Goal: Information Seeking & Learning: Check status

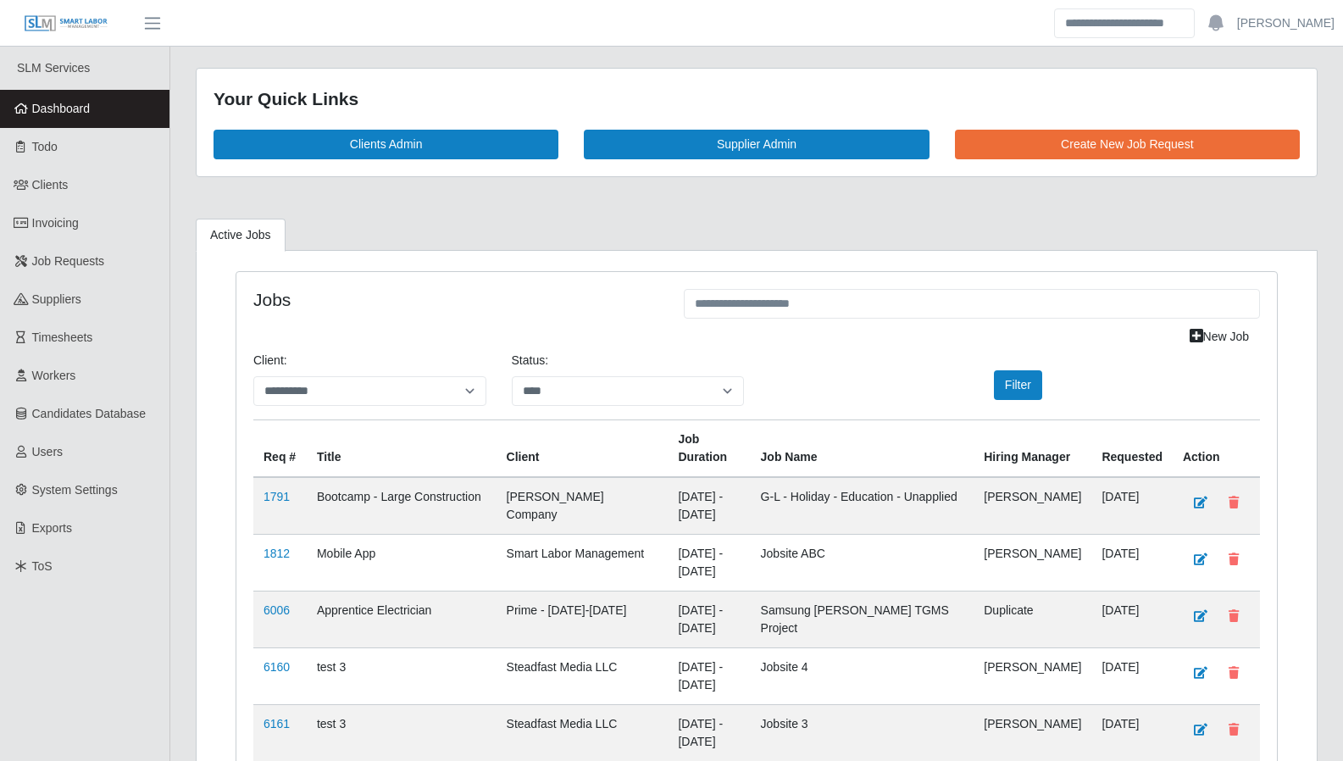
select select "****"
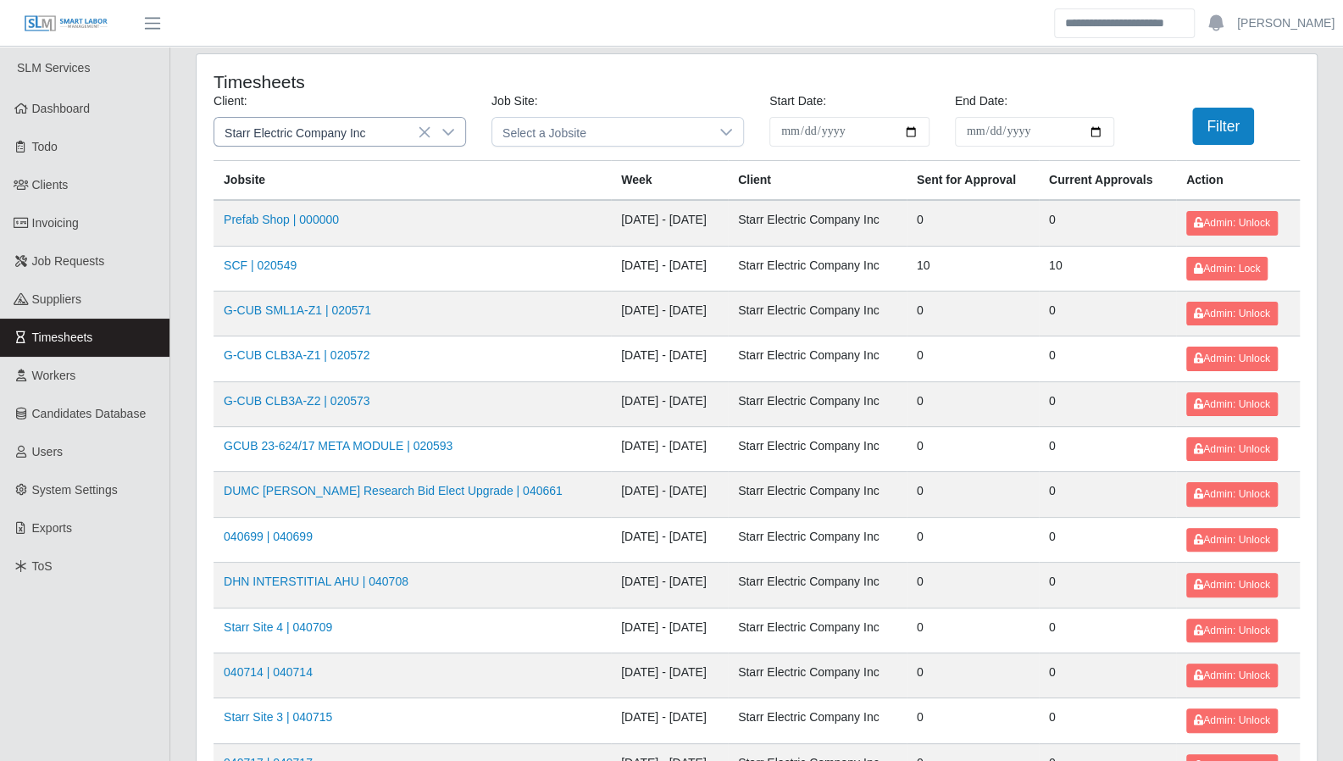
click at [443, 133] on icon at bounding box center [448, 132] width 14 height 14
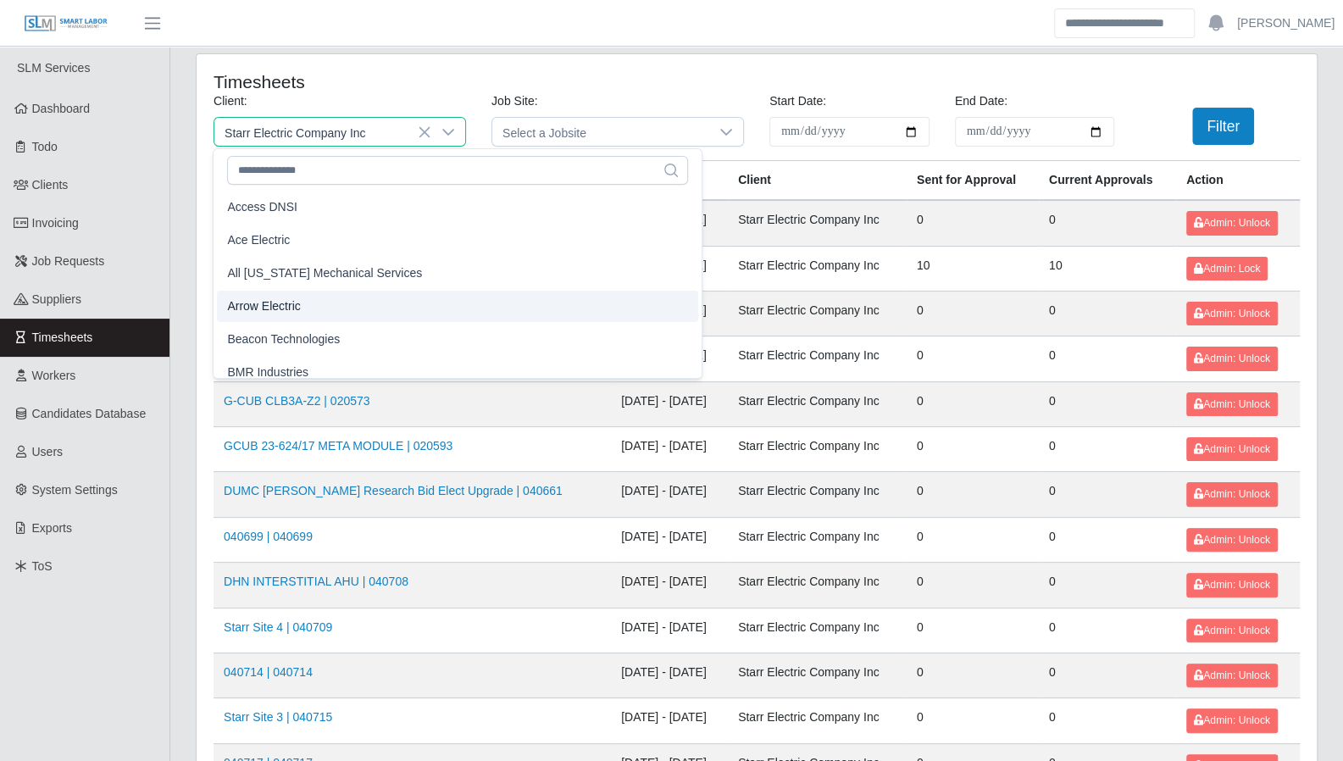
click at [303, 301] on li "Arrow Electric" at bounding box center [457, 306] width 481 height 31
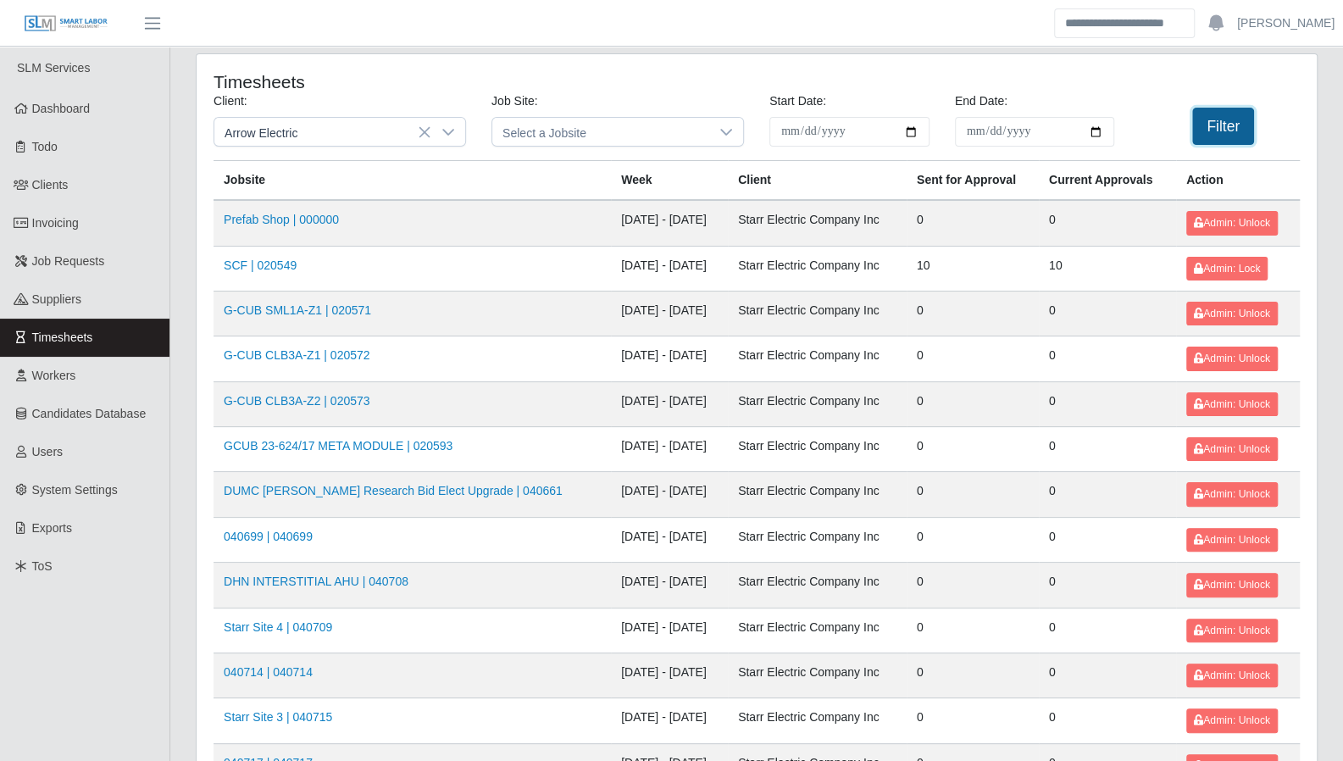
click at [1192, 141] on button "Filter" at bounding box center [1223, 126] width 62 height 37
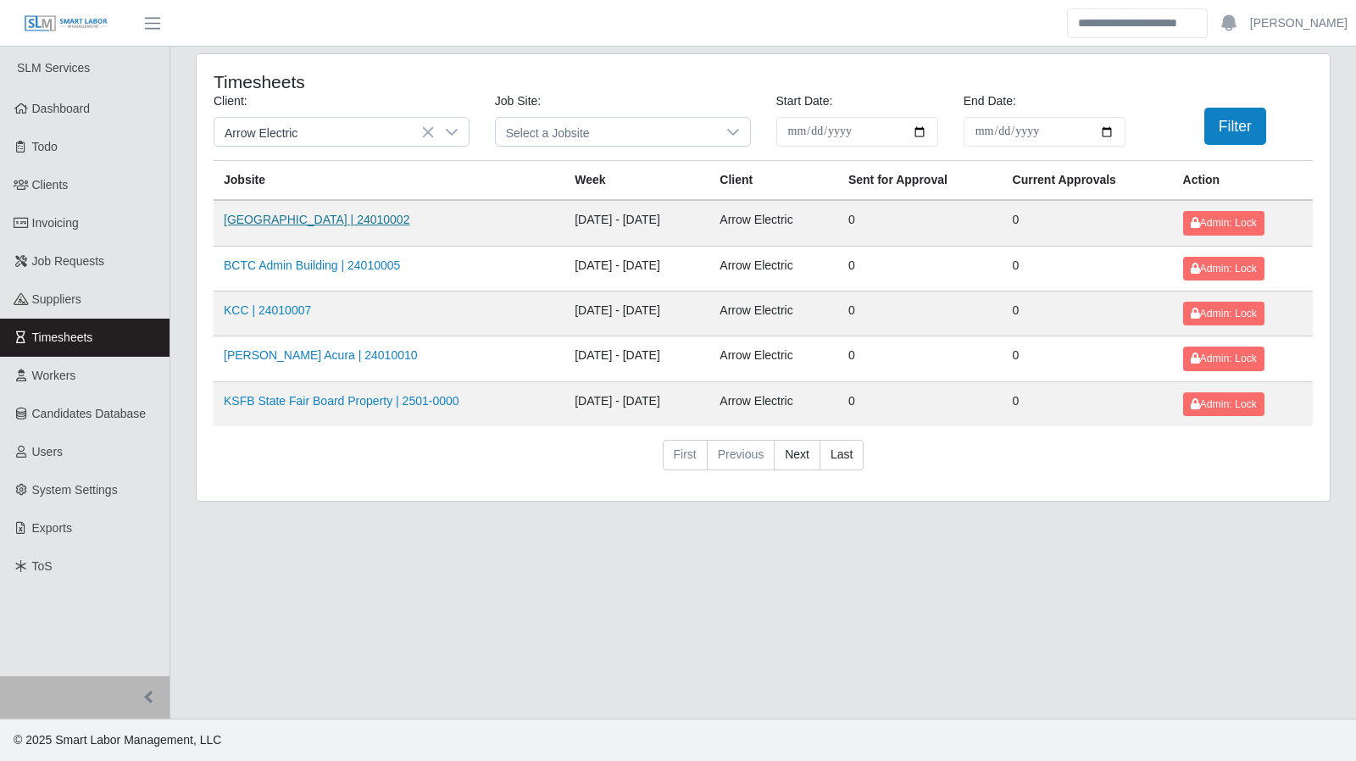
click at [329, 219] on link "Kenneland Chalet Building | 24010002" at bounding box center [317, 220] width 186 height 14
click at [286, 269] on link "BCTC Admin Building | 24010005" at bounding box center [312, 265] width 176 height 14
click at [455, 133] on icon at bounding box center [452, 132] width 14 height 14
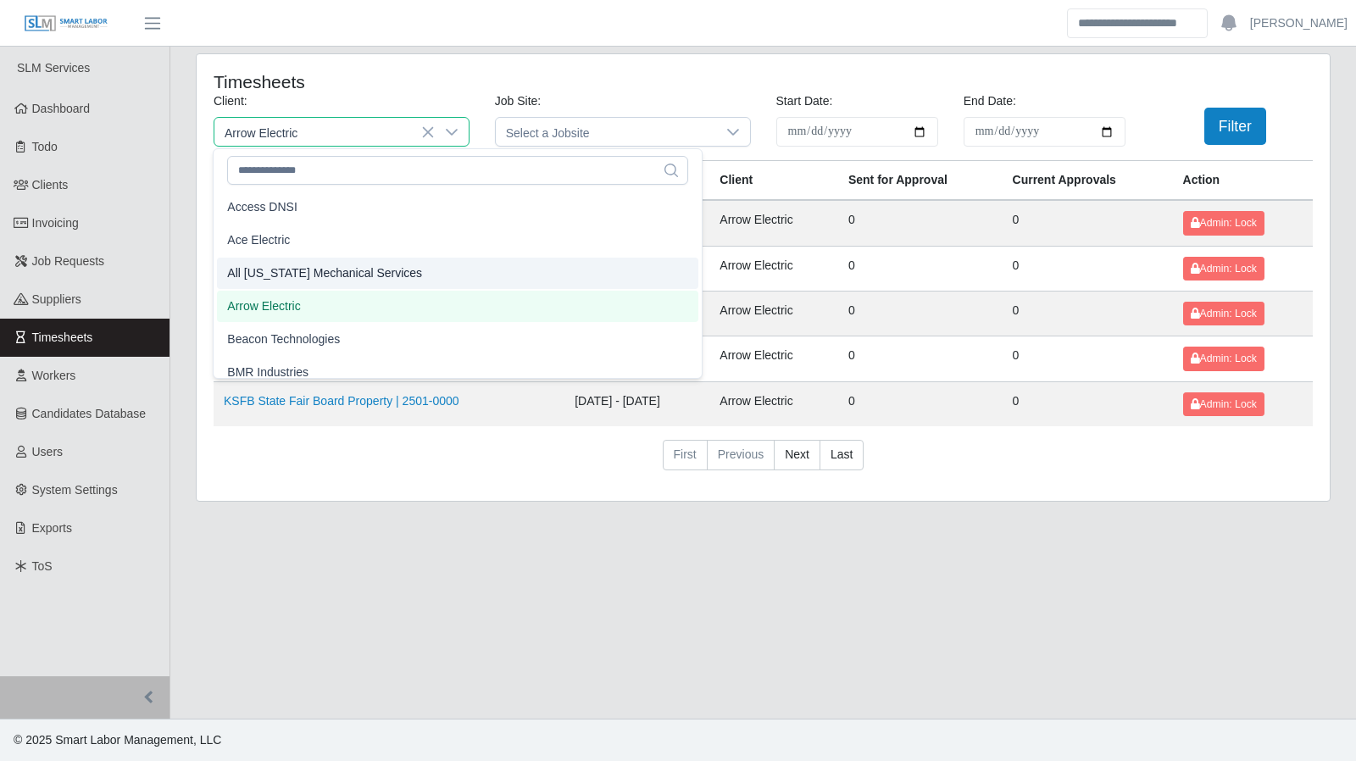
click at [374, 274] on span "All [US_STATE] Mechanical Services" at bounding box center [324, 273] width 195 height 18
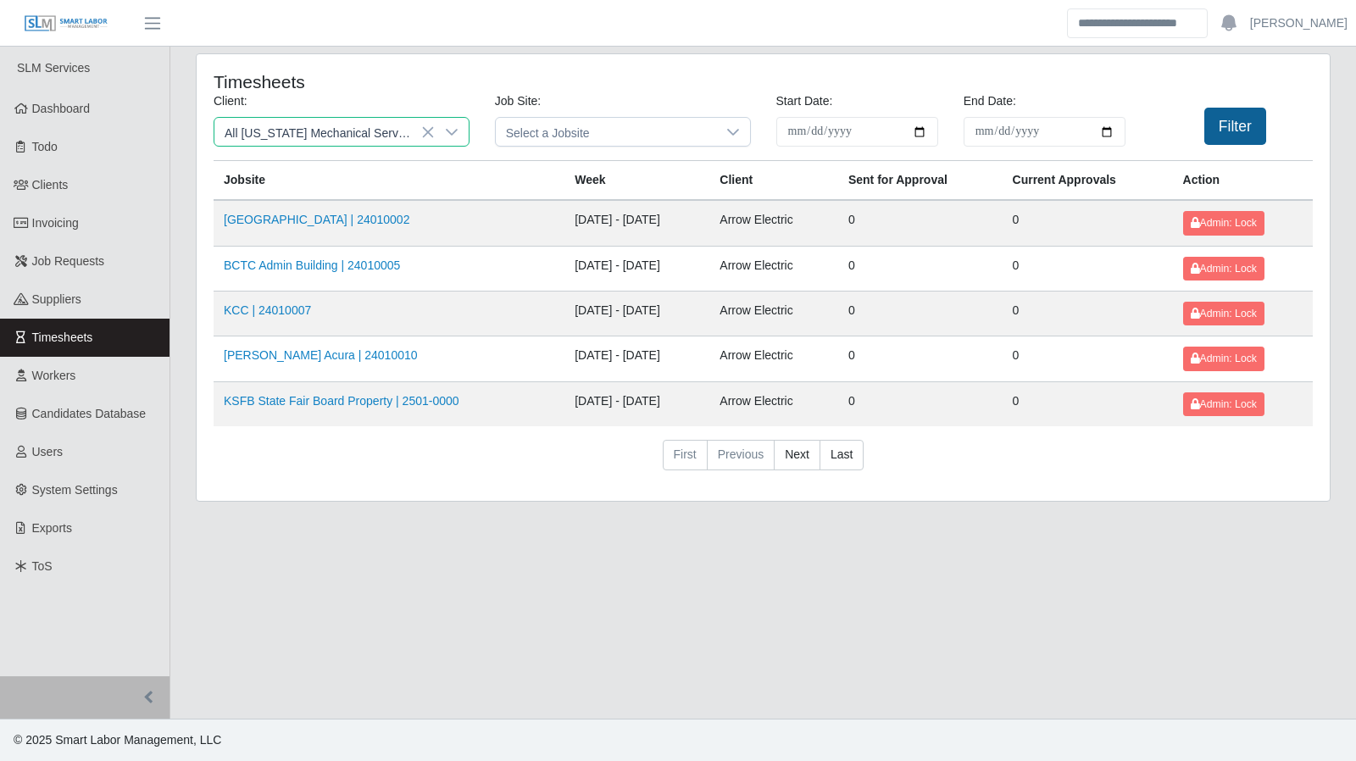
click at [1227, 123] on button "Filter" at bounding box center [1235, 126] width 62 height 37
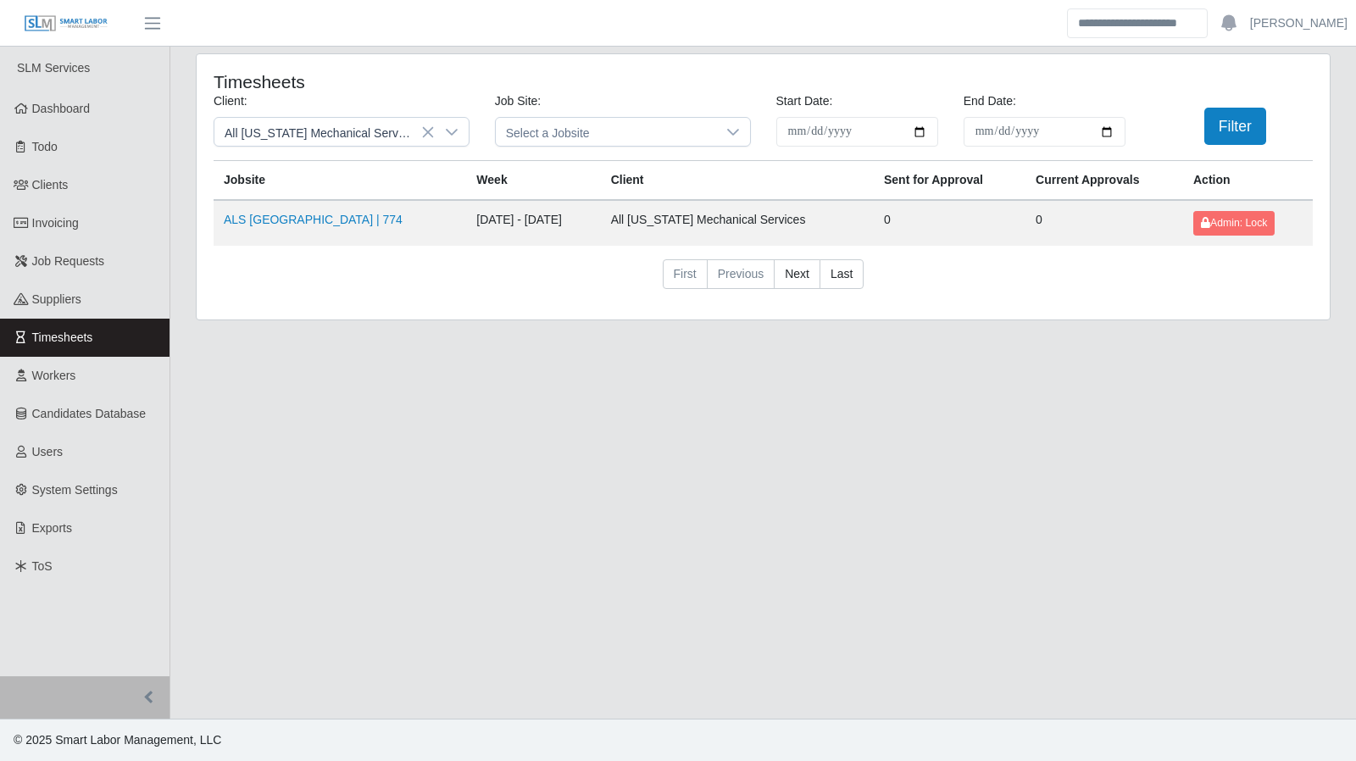
click at [351, 228] on td "ALS Osceola County High School | 774" at bounding box center [340, 222] width 252 height 45
click at [351, 221] on link "ALS Osceola County High School | 774" at bounding box center [313, 220] width 179 height 14
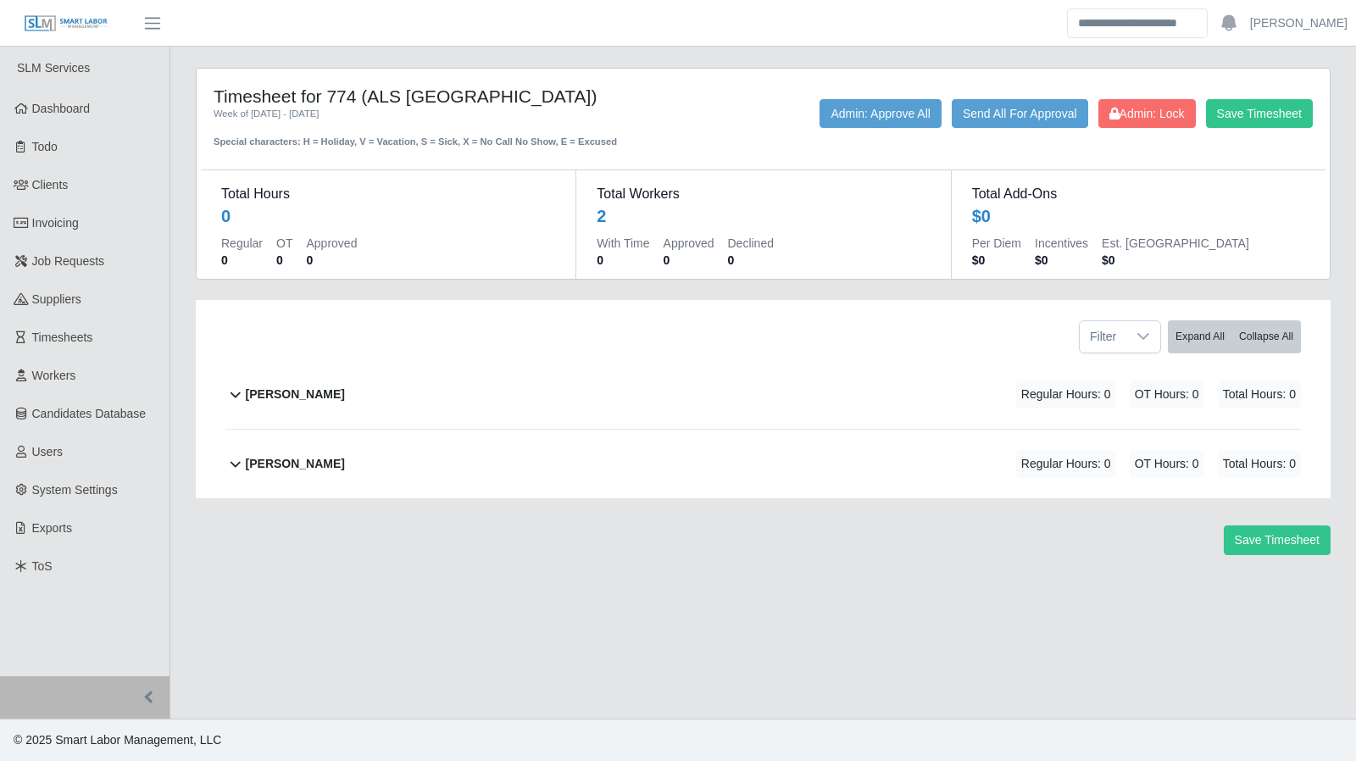
drag, startPoint x: 1303, startPoint y: 1, endPoint x: 684, endPoint y: 279, distance: 678.8
click at [688, 279] on div "Timesheet for 774 (ALS [GEOGRAPHIC_DATA]) Week of [DATE] - [DATE] Special chara…" at bounding box center [763, 325] width 1160 height 514
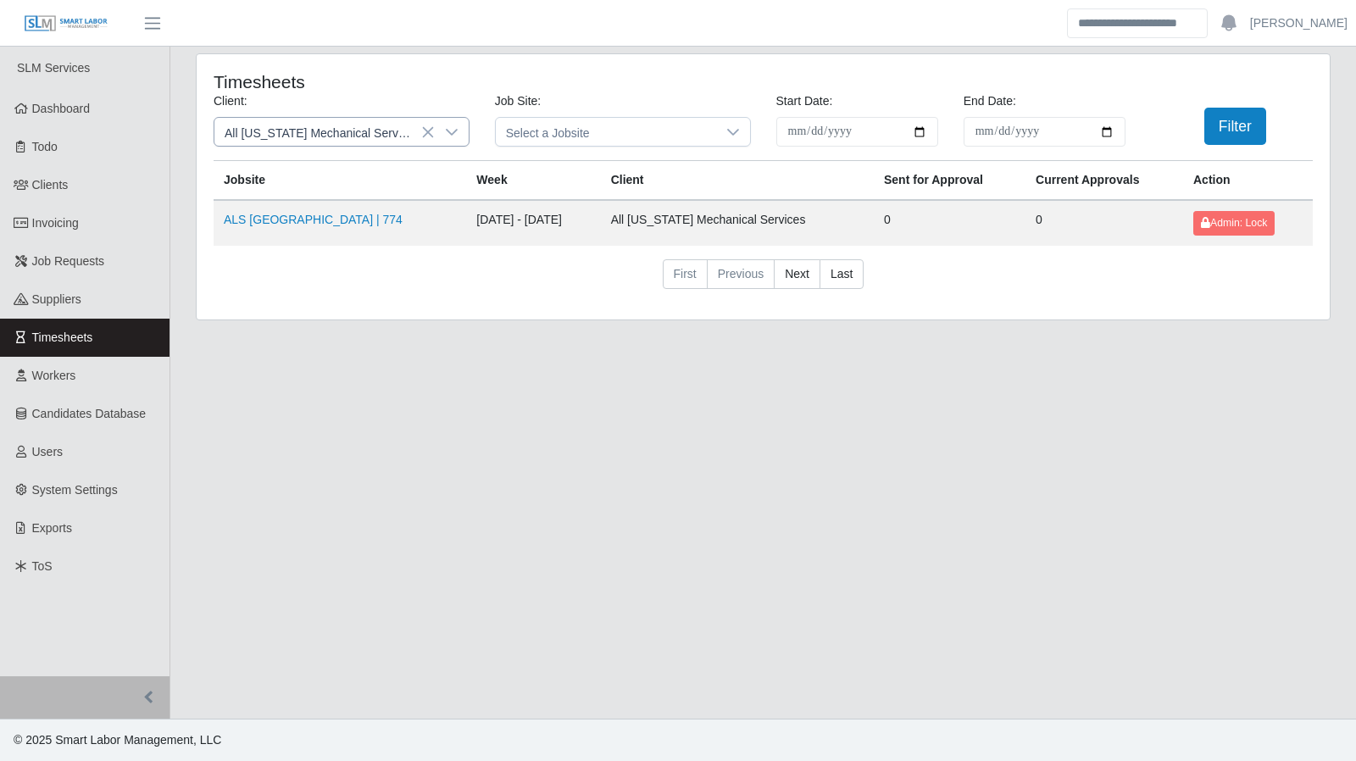
click at [449, 133] on icon at bounding box center [452, 132] width 14 height 14
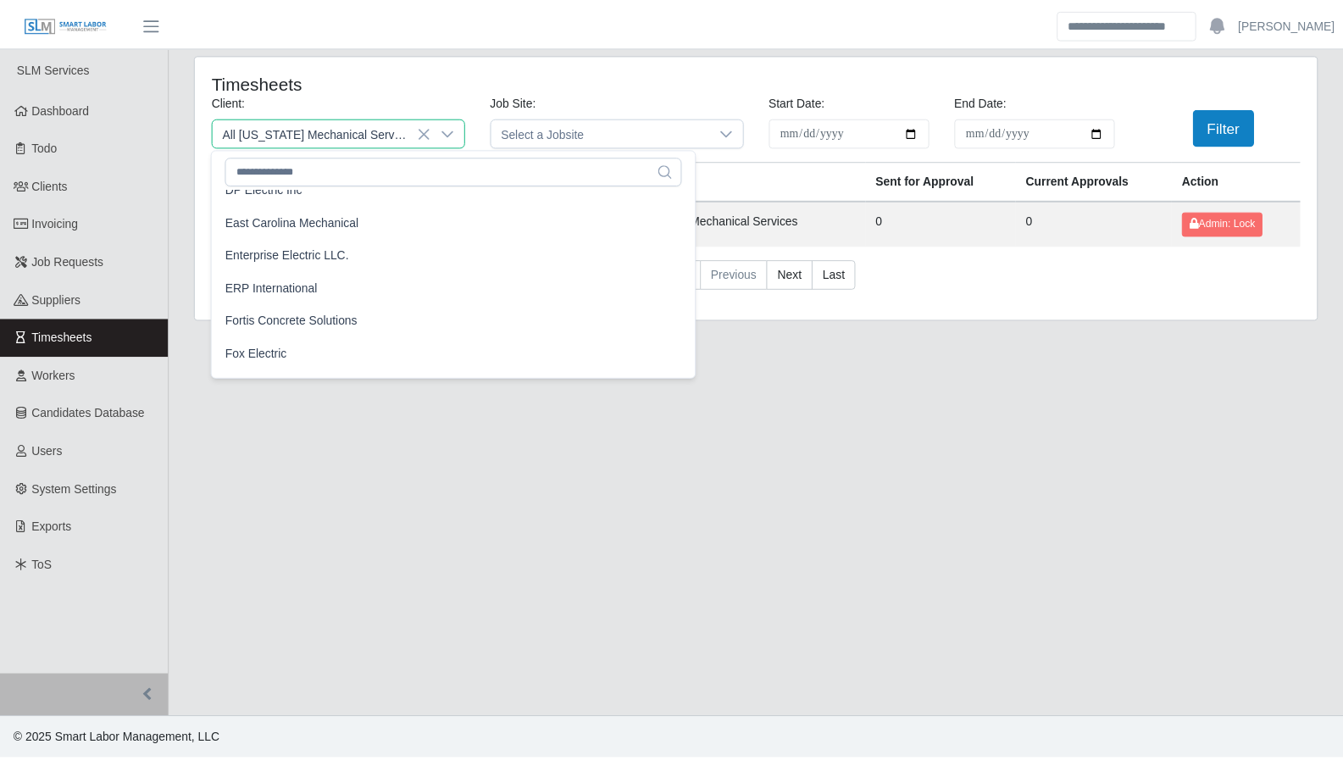
scroll to position [647, 0]
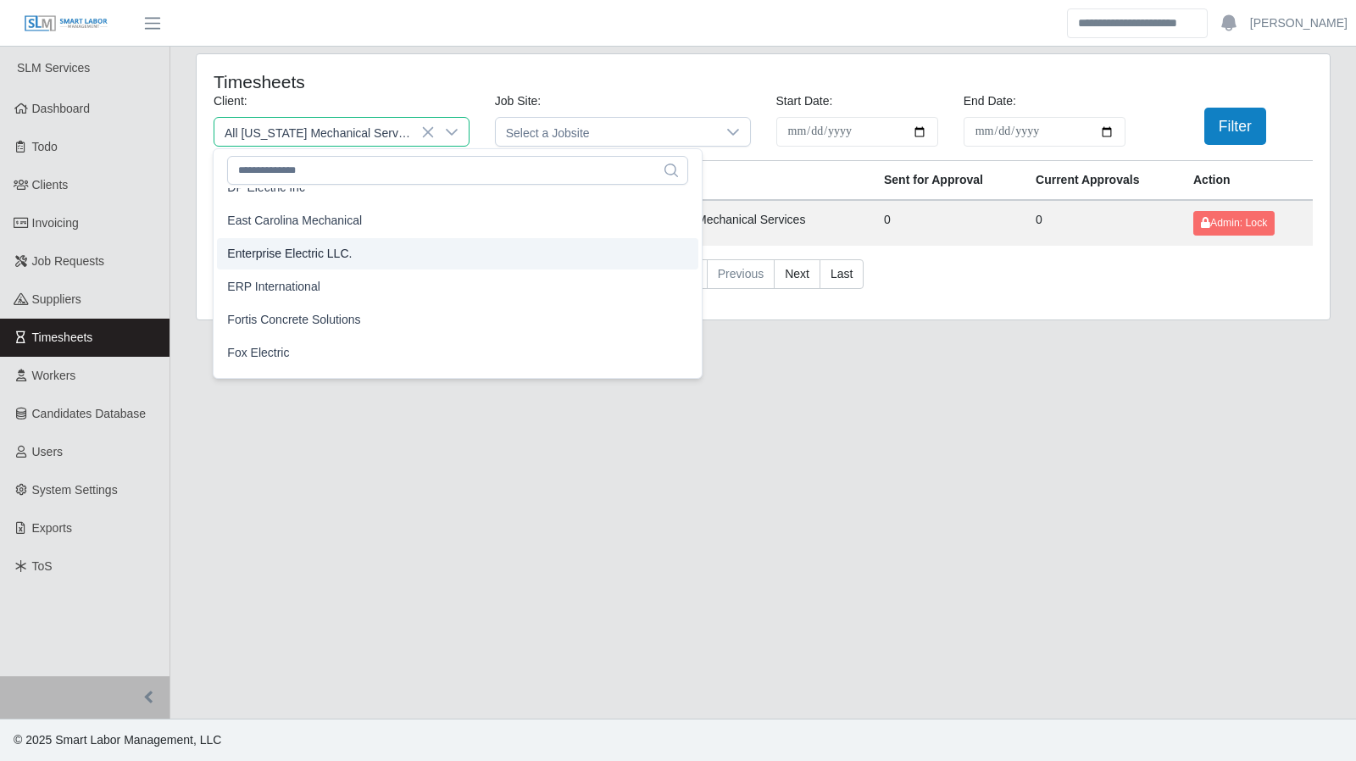
click at [319, 260] on span "Enterprise Electric LLC." at bounding box center [289, 254] width 125 height 18
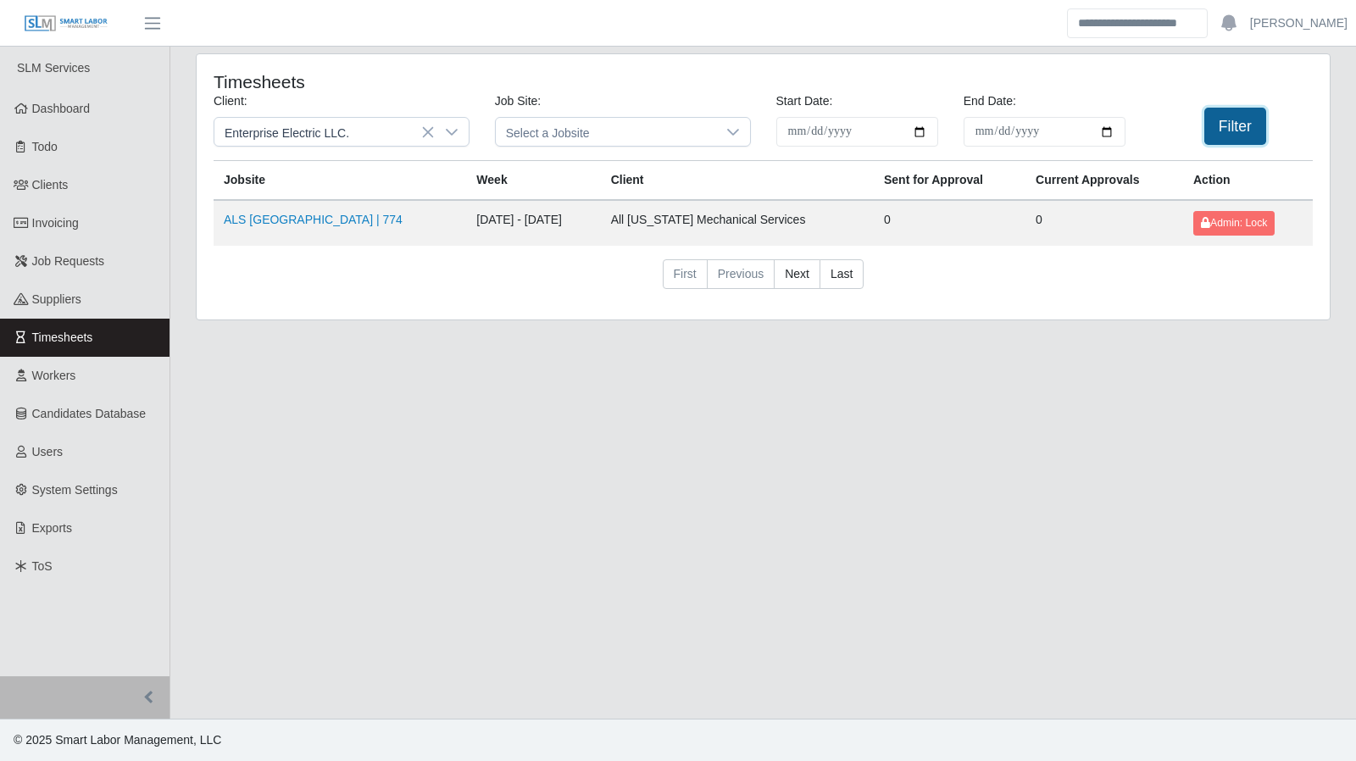
click at [1229, 120] on button "Filter" at bounding box center [1235, 126] width 62 height 37
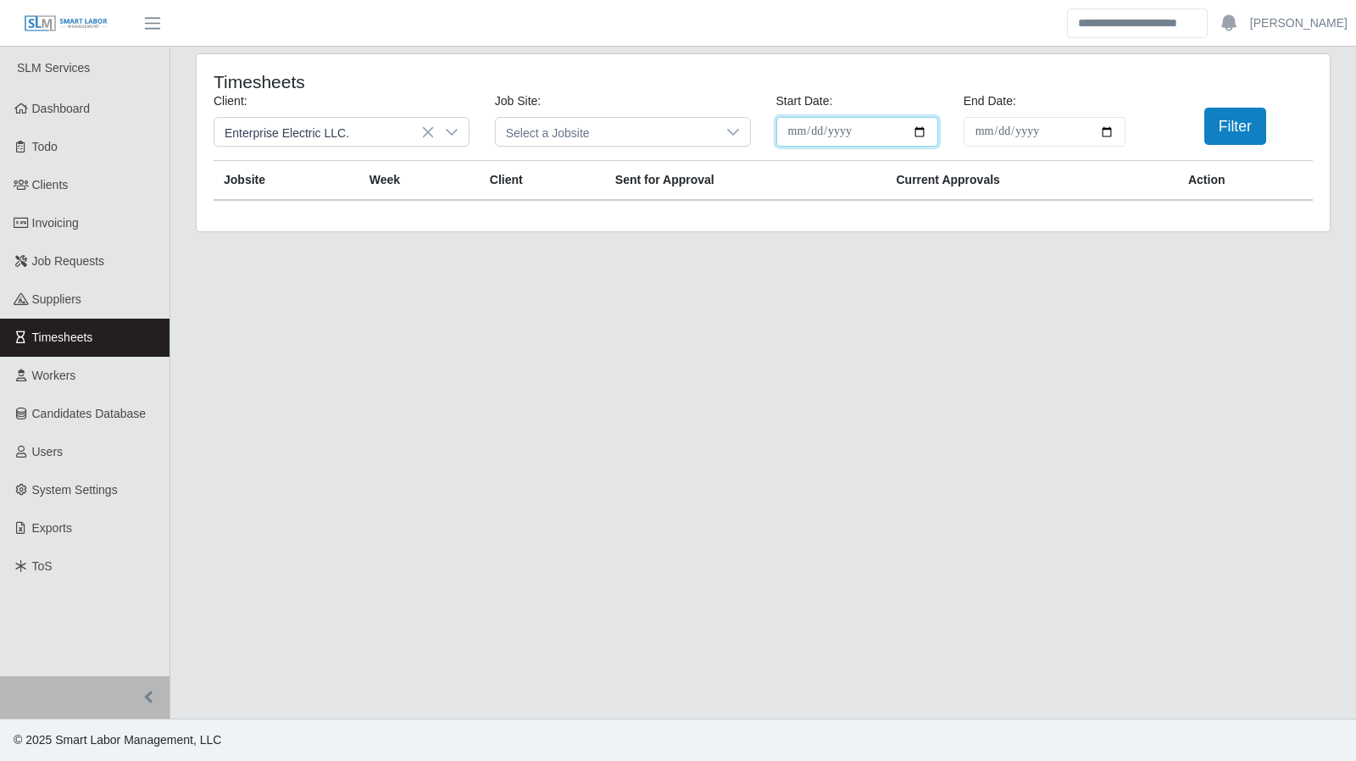
click at [922, 125] on input "**********" at bounding box center [857, 132] width 162 height 30
type input "**********"
click at [1106, 134] on input "**********" at bounding box center [1044, 132] width 162 height 30
type input "**********"
click at [1245, 133] on button "Filter" at bounding box center [1235, 126] width 62 height 37
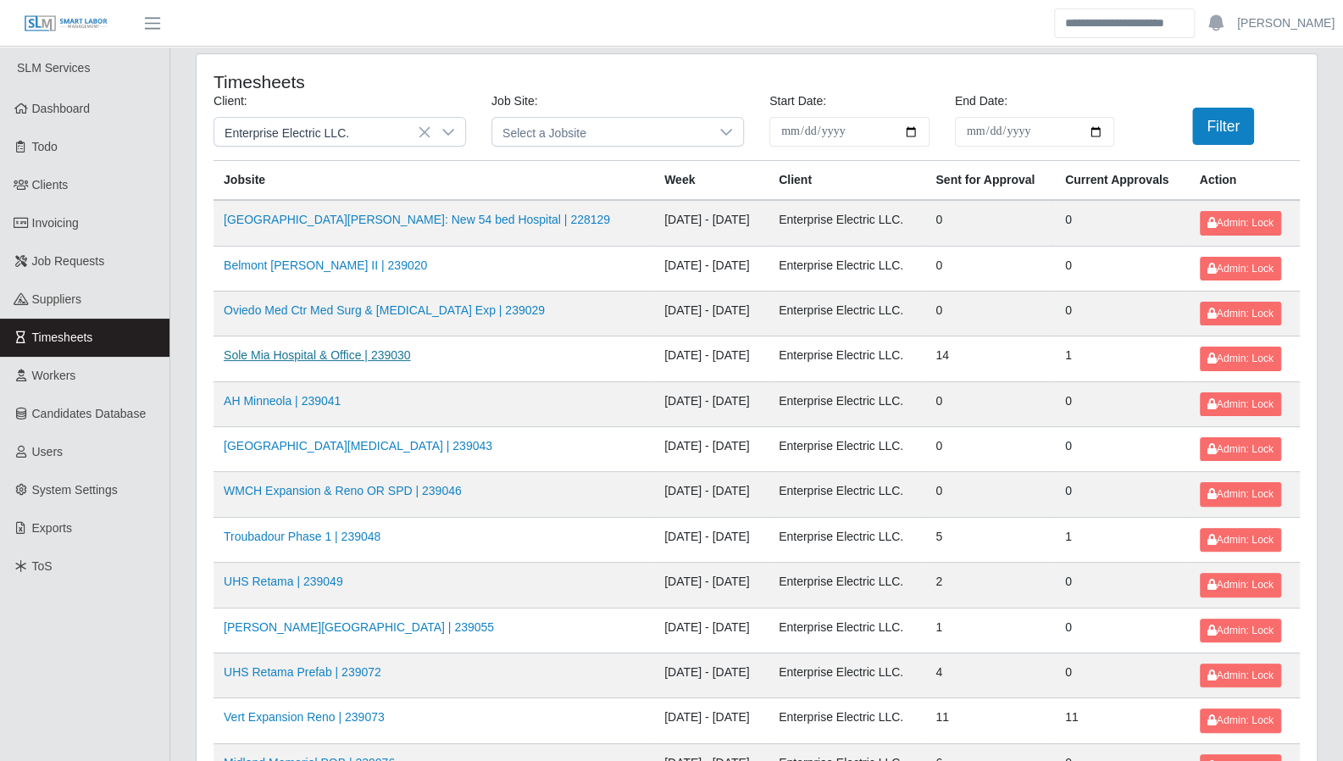
click at [301, 356] on link "Sole Mia Hospital & Office | 239030" at bounding box center [317, 355] width 187 height 14
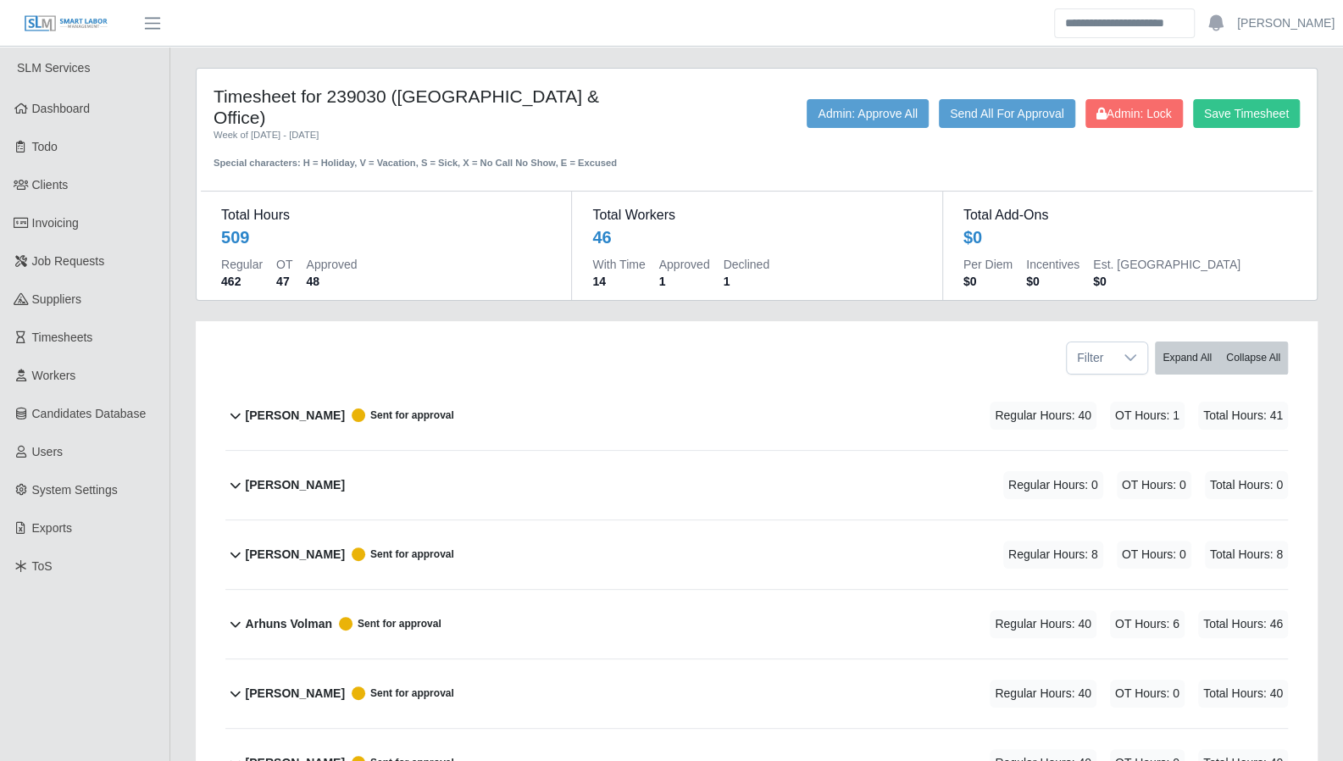
drag, startPoint x: 323, startPoint y: 204, endPoint x: 266, endPoint y: 327, distance: 135.3
click at [266, 327] on div "Filter Expand All Collapse All" at bounding box center [757, 351] width 1088 height 60
click at [1296, 214] on div "Total Add-Ons $0 Per Diem $0 Incentives $0 Est. Fringe $0" at bounding box center [1127, 245] width 370 height 108
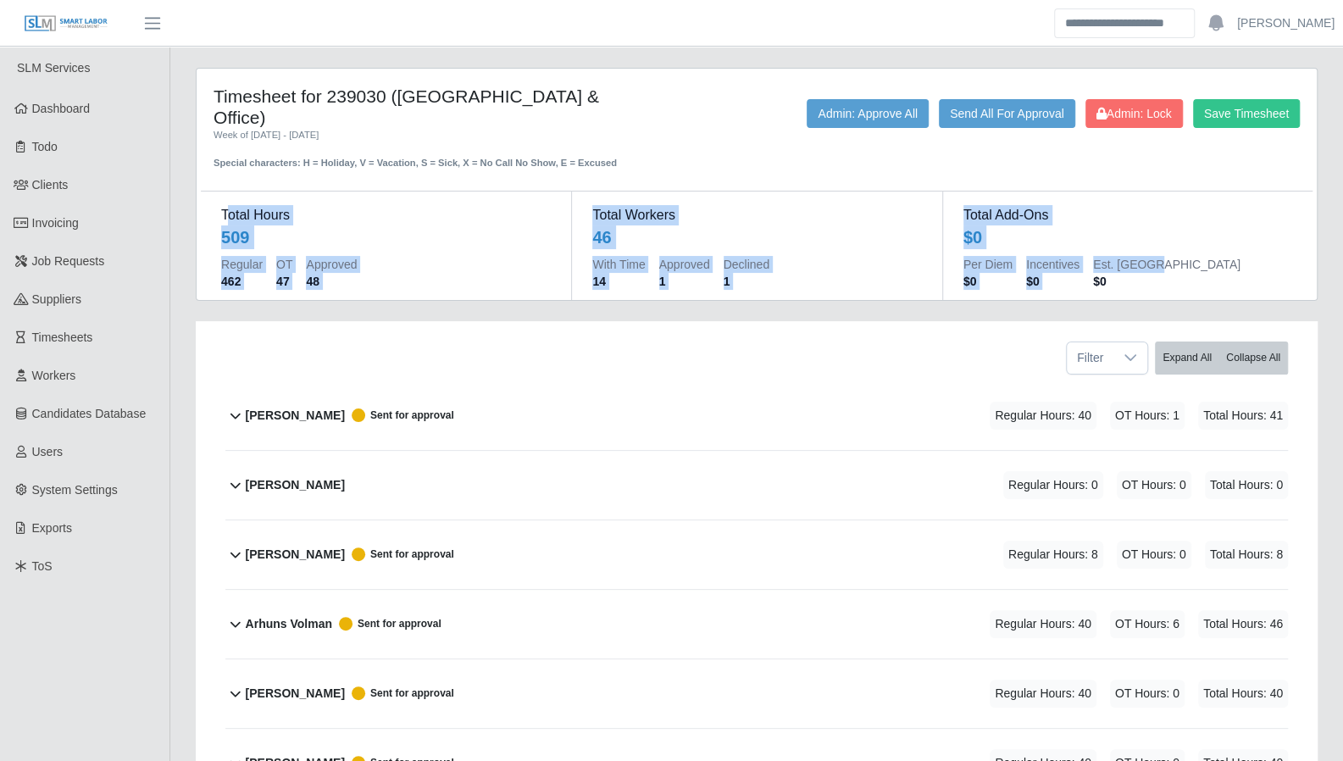
drag, startPoint x: 229, startPoint y: 167, endPoint x: 1234, endPoint y: 247, distance: 1008.9
click at [1232, 247] on div "Total Hours 509 Regular 462 OT 47 Approved 48 Total Workers 46 With Time 14 App…" at bounding box center [757, 235] width 1112 height 130
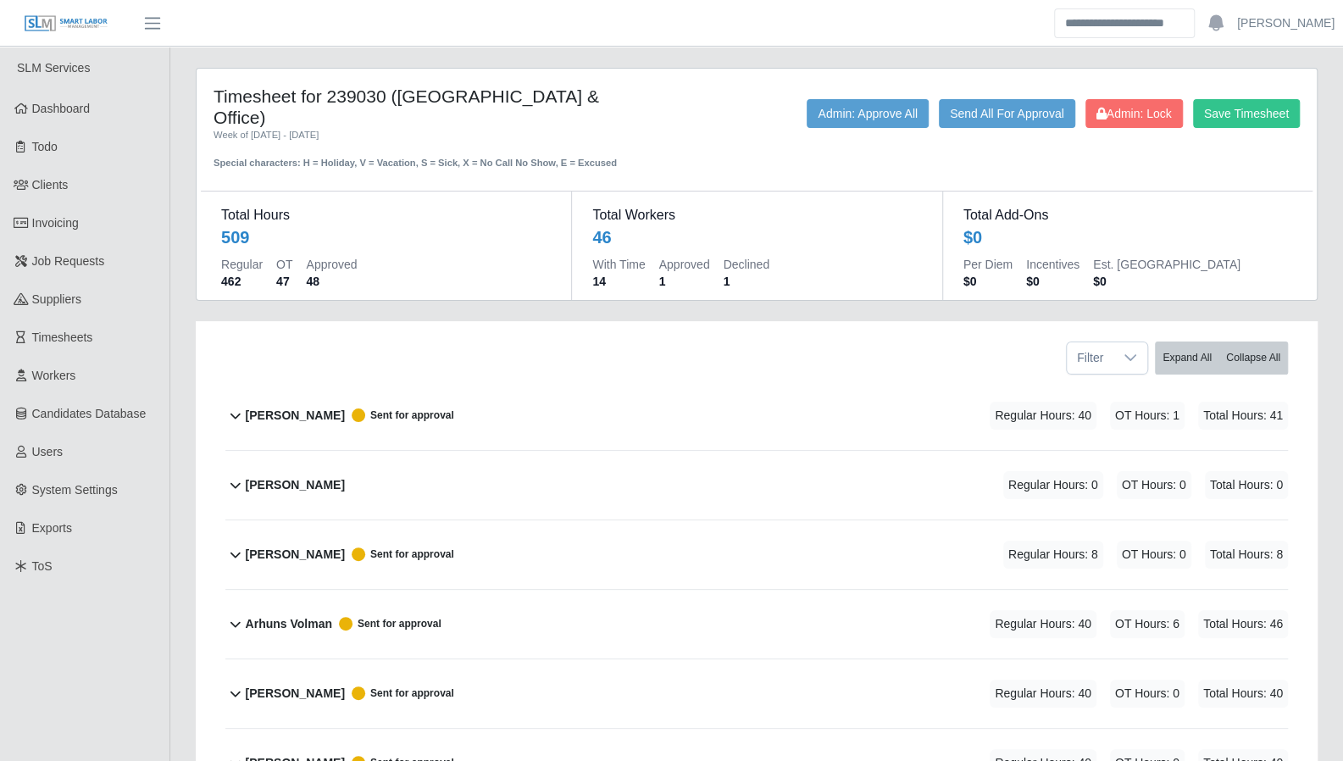
drag, startPoint x: 596, startPoint y: 243, endPoint x: 780, endPoint y: 262, distance: 185.6
click at [942, 262] on div "Total Workers 46 With Time 14 Approved 1 Declined 1" at bounding box center [1127, 245] width 370 height 108
click at [717, 274] on div "With Time 14 Approved 1 Declined 1" at bounding box center [756, 276] width 329 height 41
drag, startPoint x: 224, startPoint y: 196, endPoint x: 281, endPoint y: 229, distance: 66.4
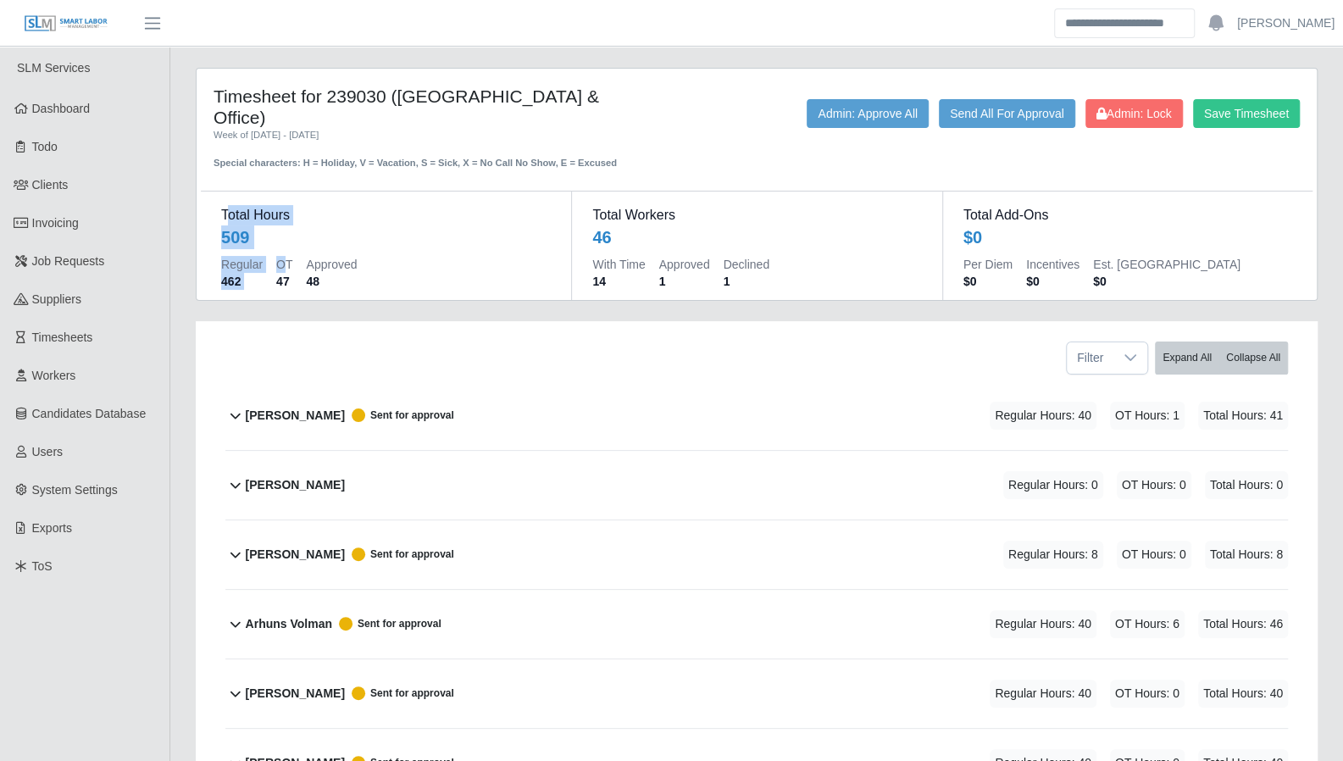
click at [571, 229] on div "Total Hours 509 Regular 462 OT 47 Approved 48" at bounding box center [756, 245] width 370 height 108
click at [259, 270] on div "Regular 462" at bounding box center [242, 276] width 42 height 41
click at [571, 198] on div "Total Hours 509 Regular 462 OT 47 Approved 48" at bounding box center [756, 245] width 370 height 108
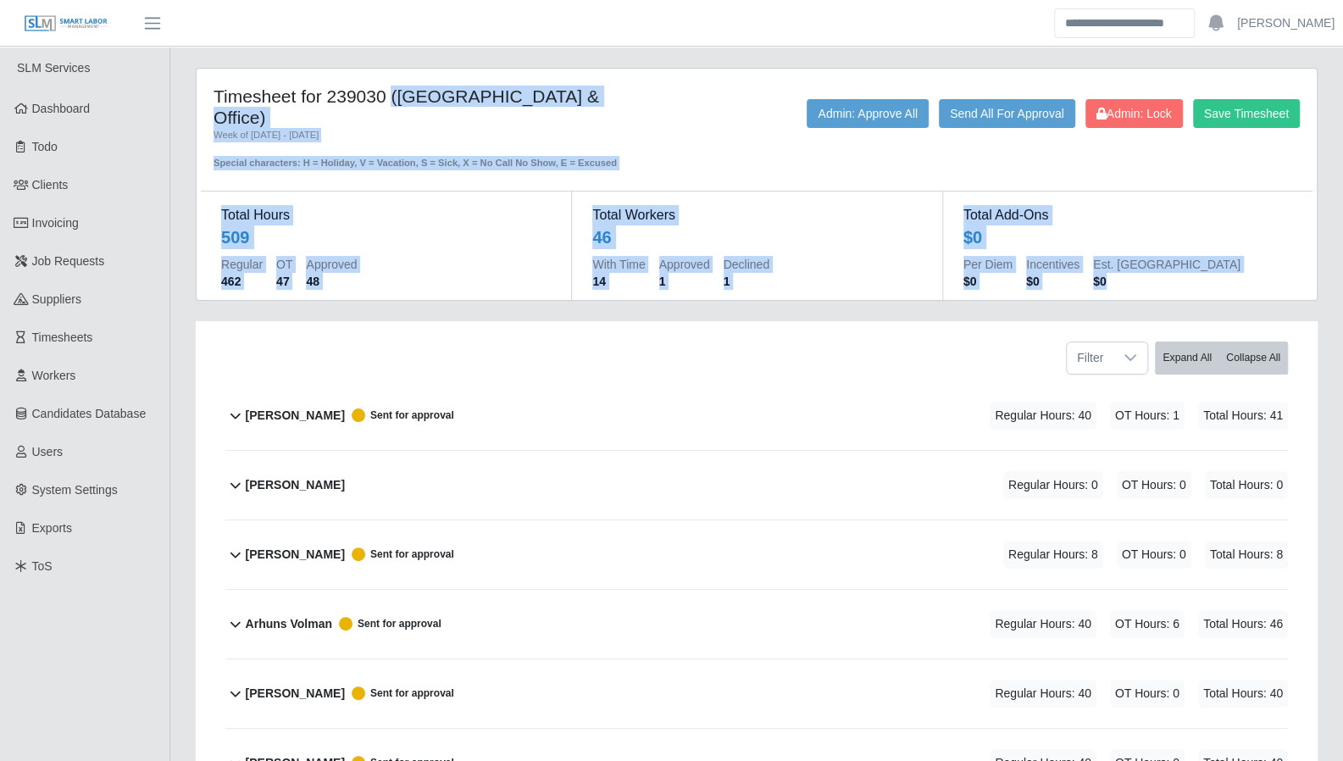
drag, startPoint x: 208, startPoint y: 92, endPoint x: 1337, endPoint y: 242, distance: 1139.3
click at [1343, 250] on html "Aaron Baker Account Settings Logout SLM Services Dashboard Todo Clients Invoici…" at bounding box center [671, 380] width 1343 height 761
click at [1290, 225] on dd "$0" at bounding box center [1127, 237] width 329 height 24
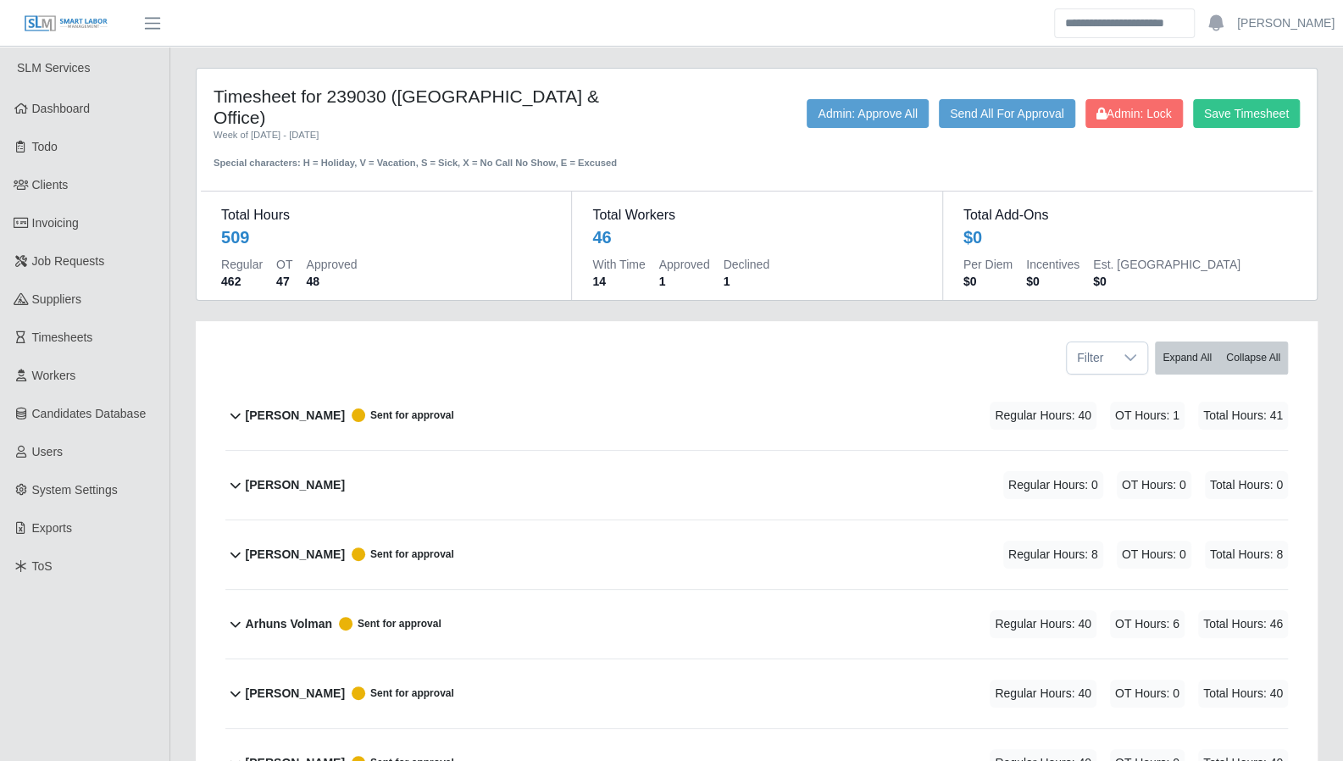
drag, startPoint x: 1281, startPoint y: 1, endPoint x: 871, endPoint y: 296, distance: 505.1
drag, startPoint x: 345, startPoint y: 288, endPoint x: 701, endPoint y: 292, distance: 355.9
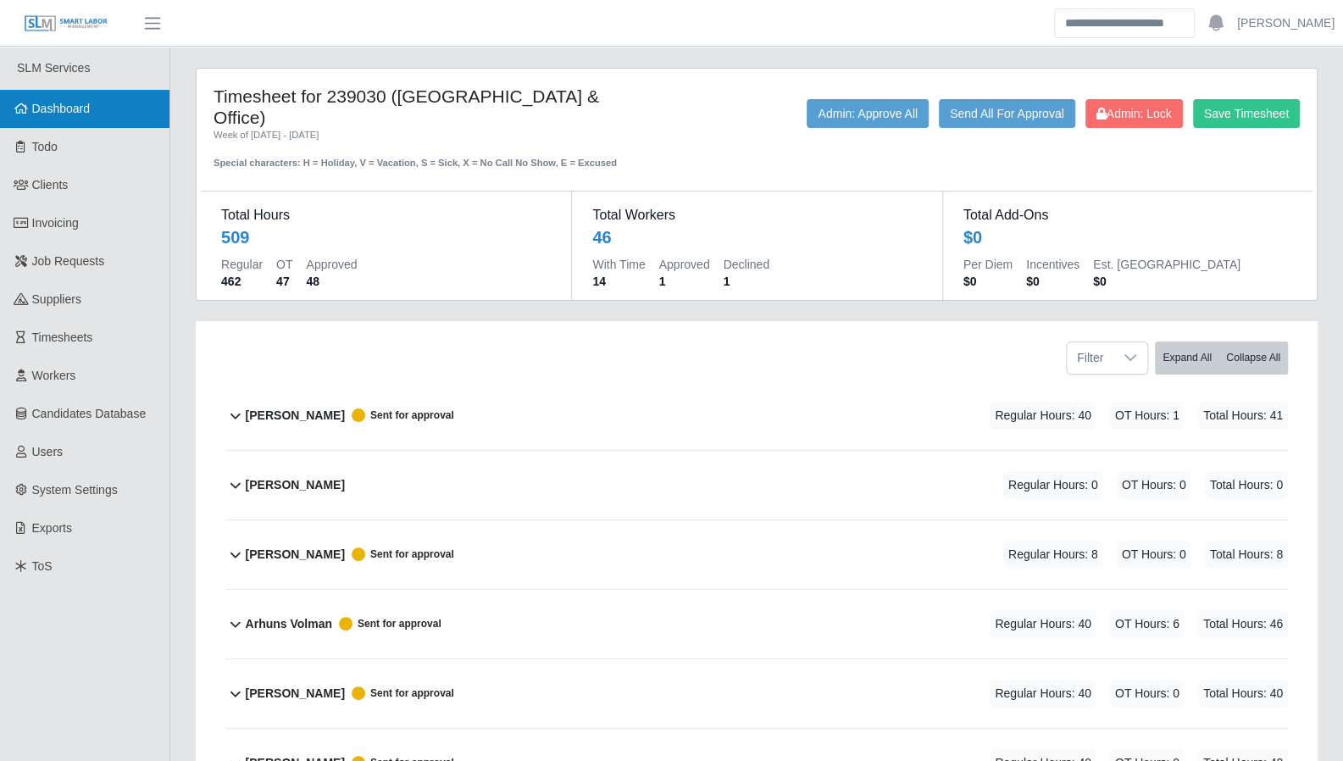
click at [78, 103] on span "Dashboard" at bounding box center [61, 109] width 58 height 14
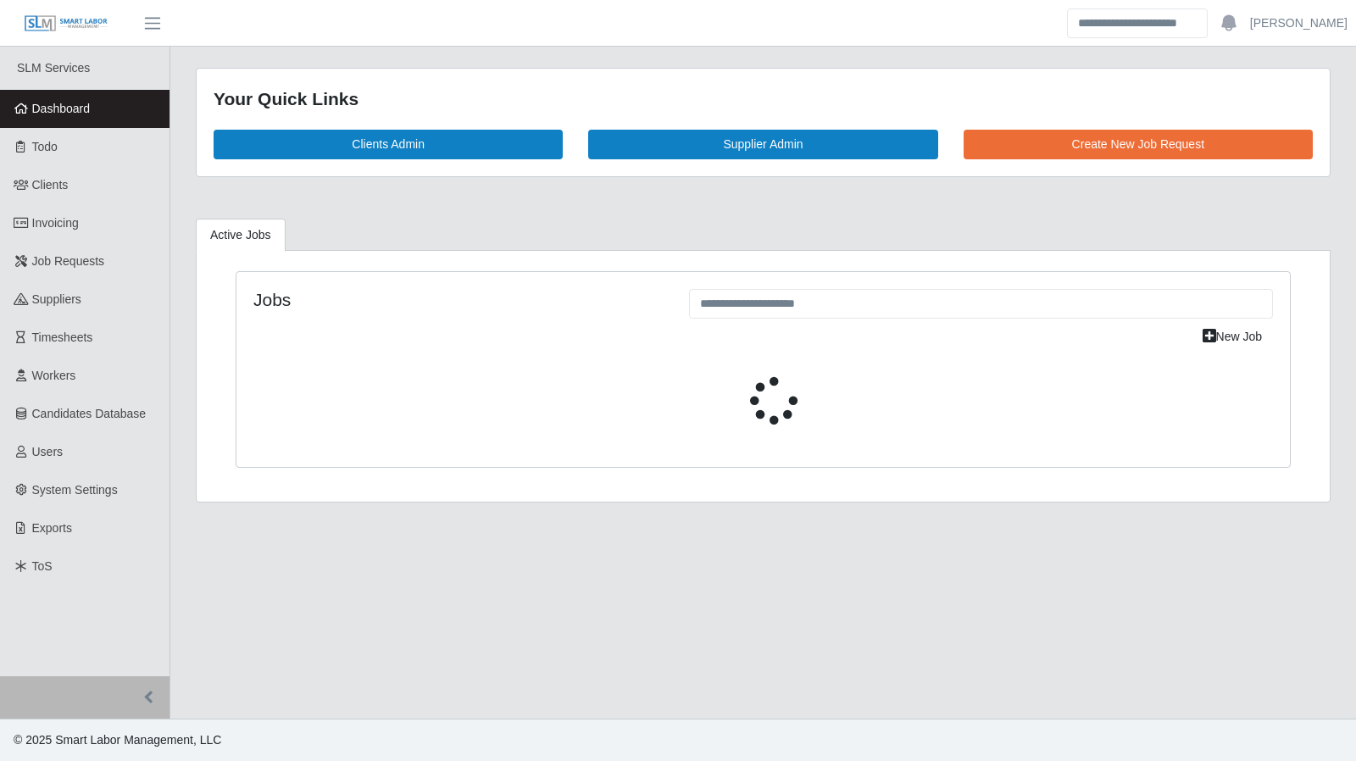
select select "****"
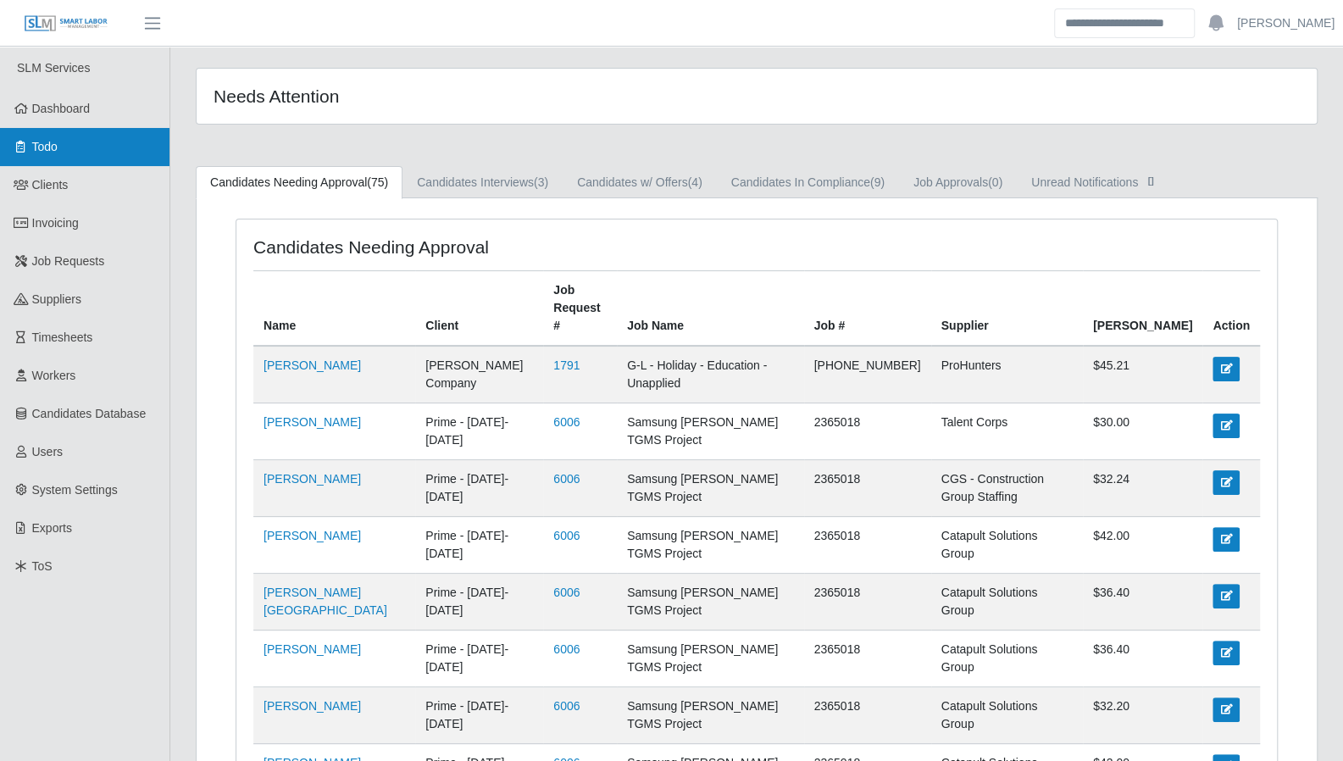
click at [68, 142] on link "Todo" at bounding box center [84, 147] width 169 height 38
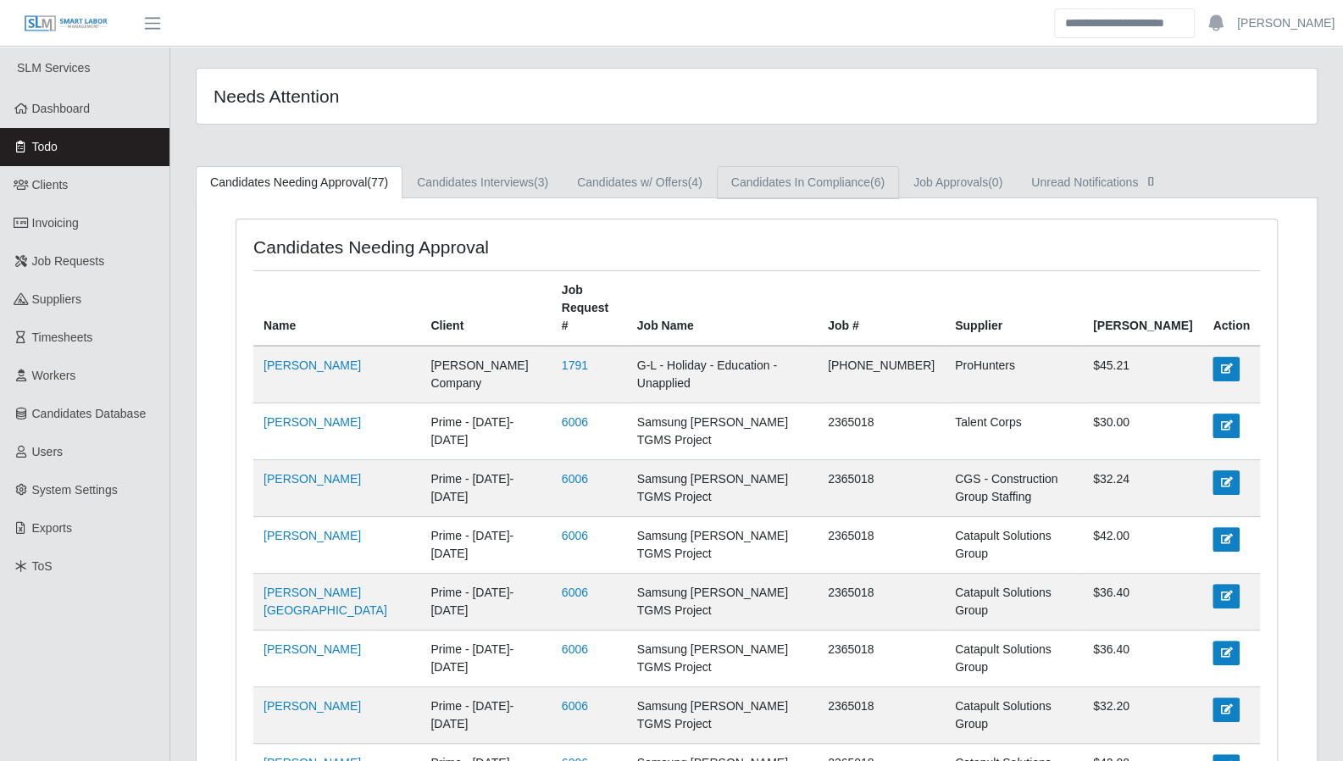
click at [843, 188] on link "Candidates In Compliance (6)" at bounding box center [808, 182] width 182 height 33
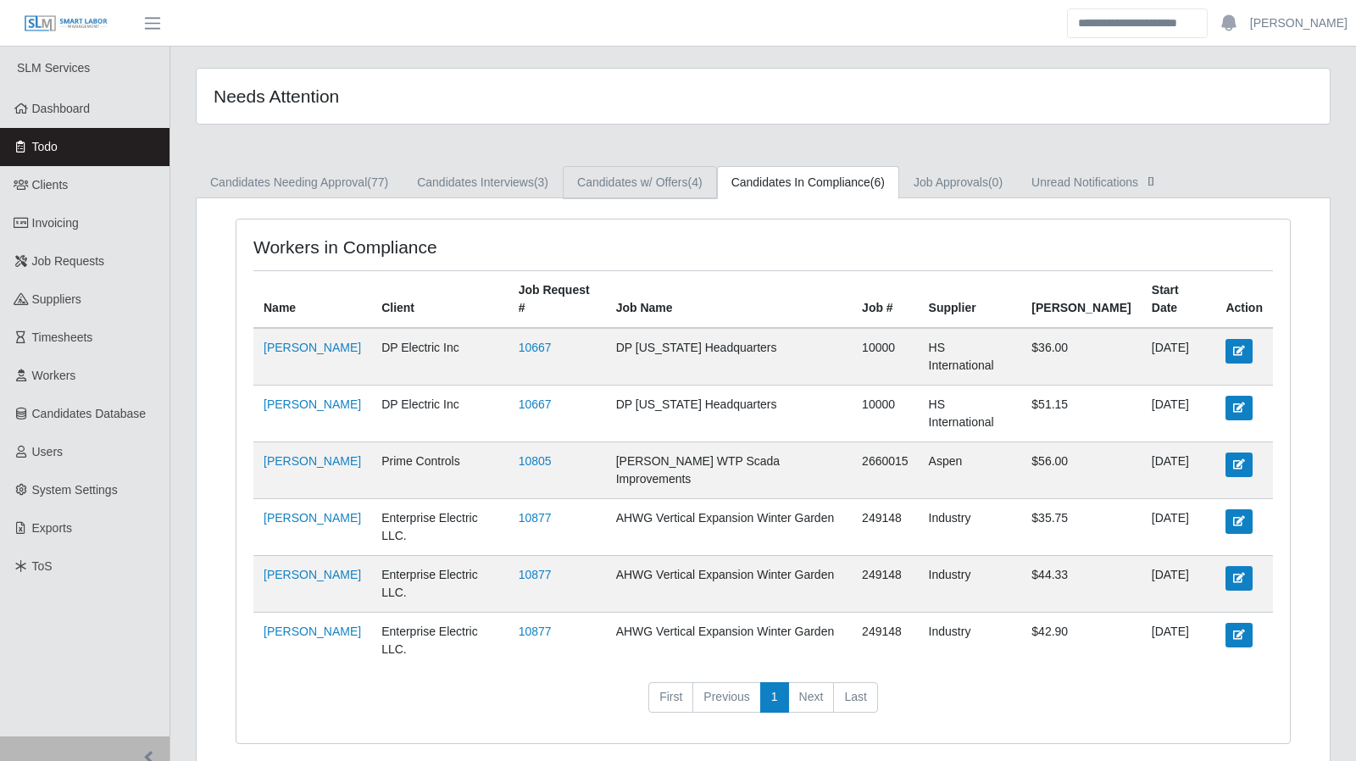
click at [679, 184] on link "Candidates w/ Offers (4)" at bounding box center [640, 182] width 154 height 33
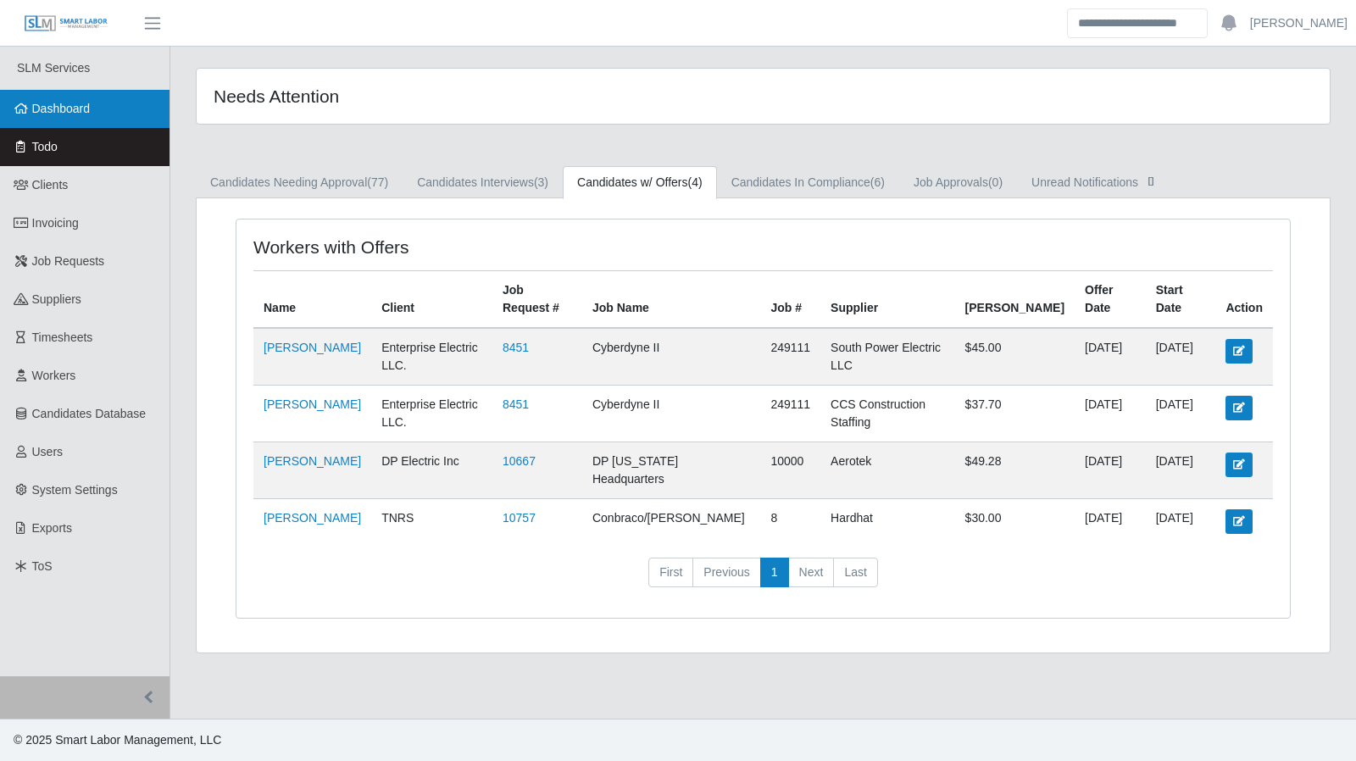
click at [54, 119] on link "Dashboard" at bounding box center [84, 109] width 169 height 38
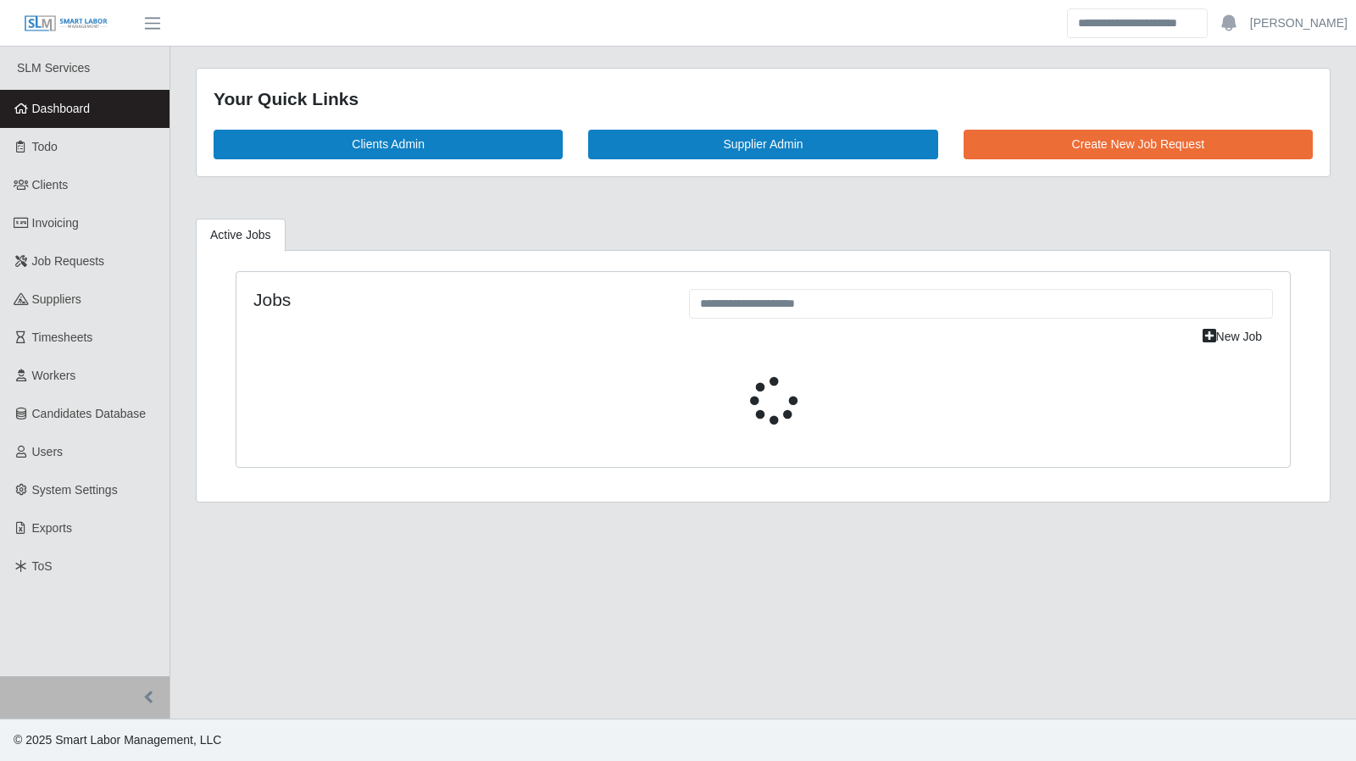
select select "****"
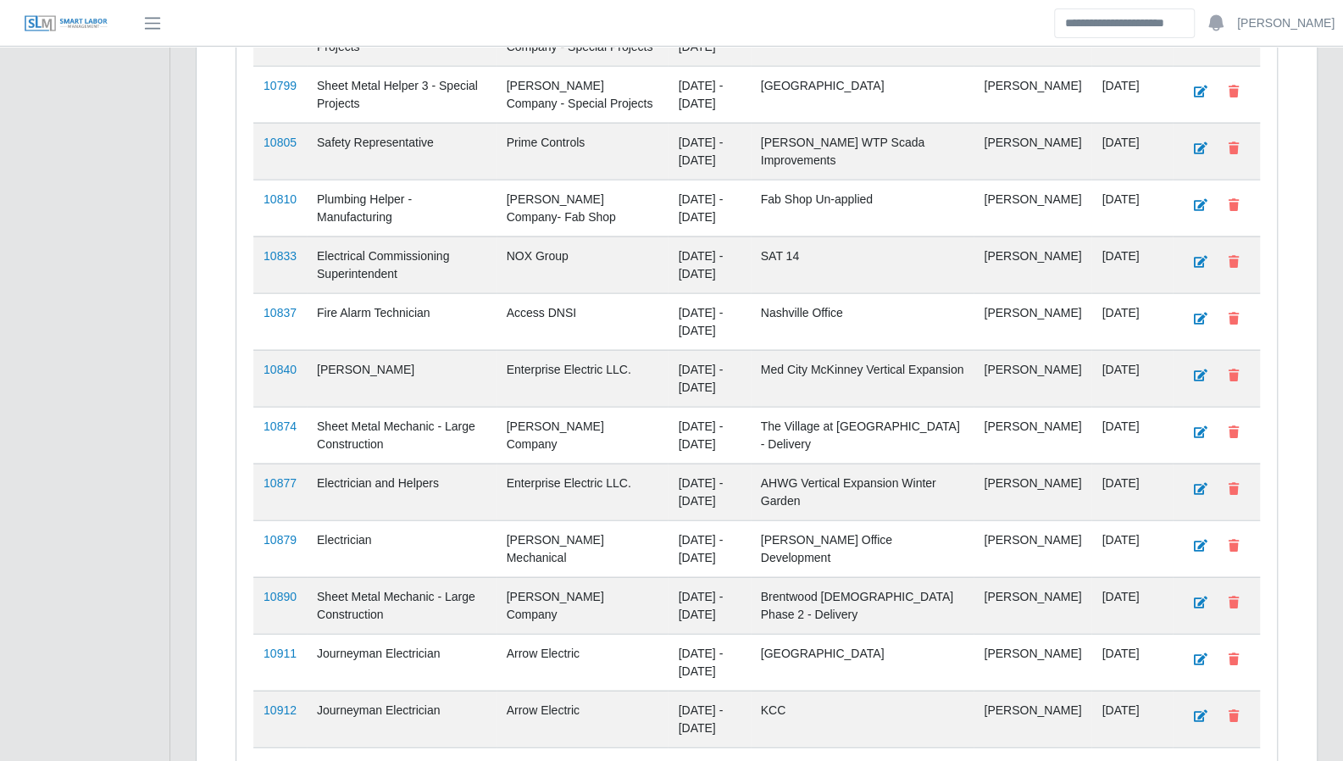
scroll to position [2405, 0]
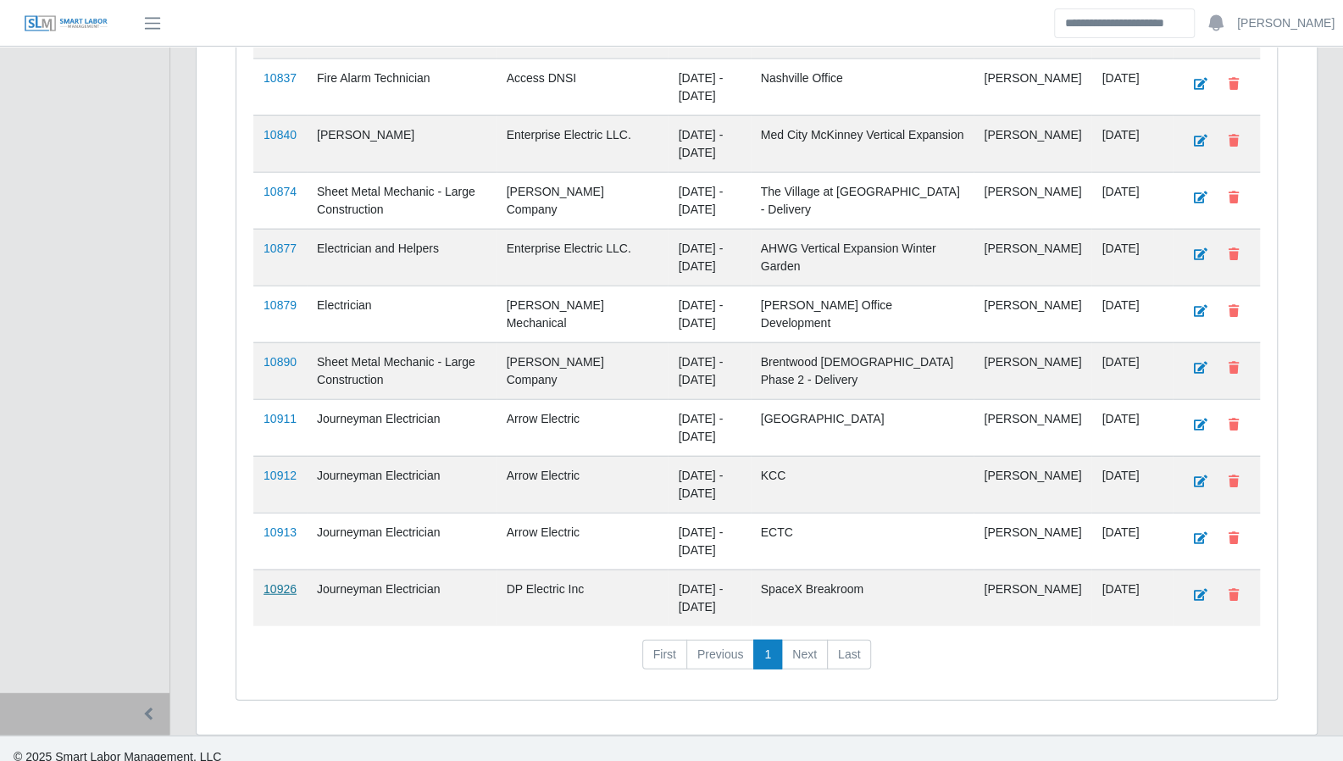
click at [275, 582] on link "10926" at bounding box center [279, 589] width 33 height 14
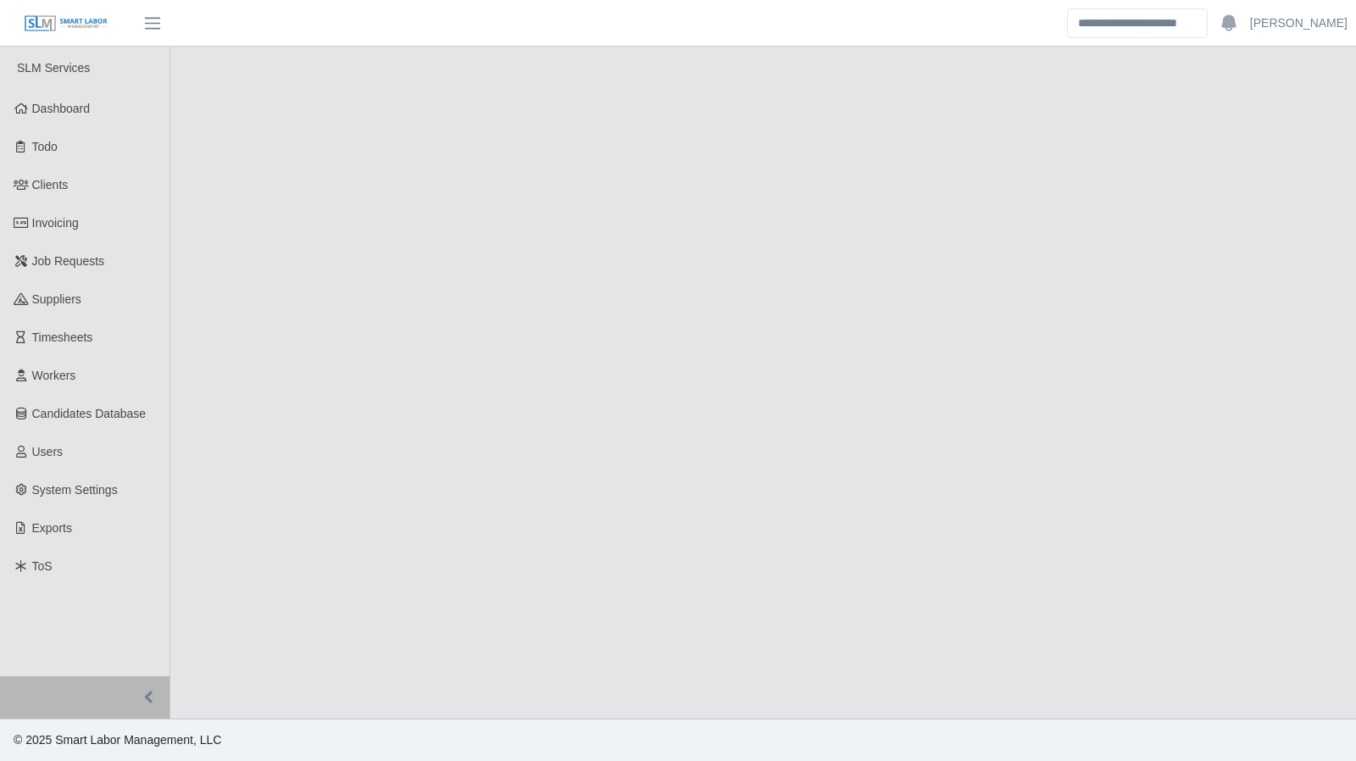
select select "****"
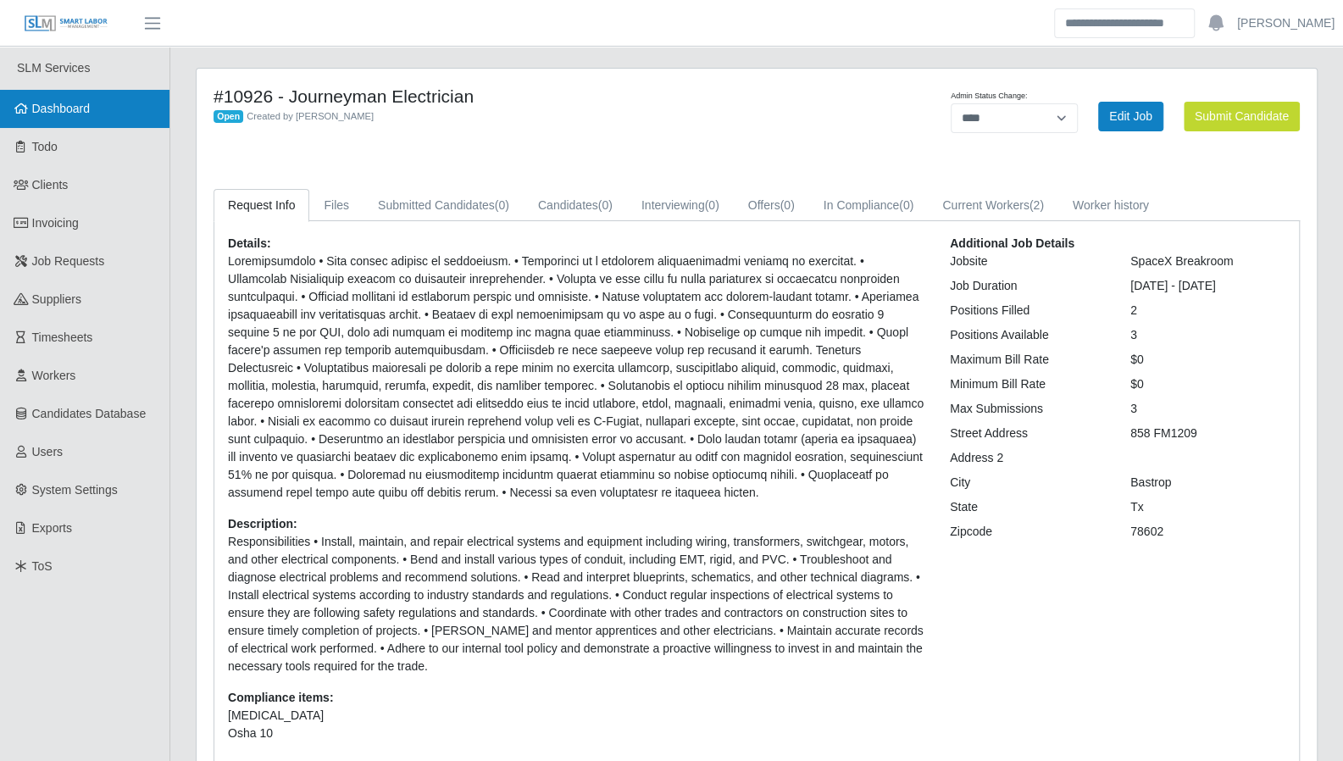
click at [63, 96] on link "Dashboard" at bounding box center [84, 109] width 169 height 38
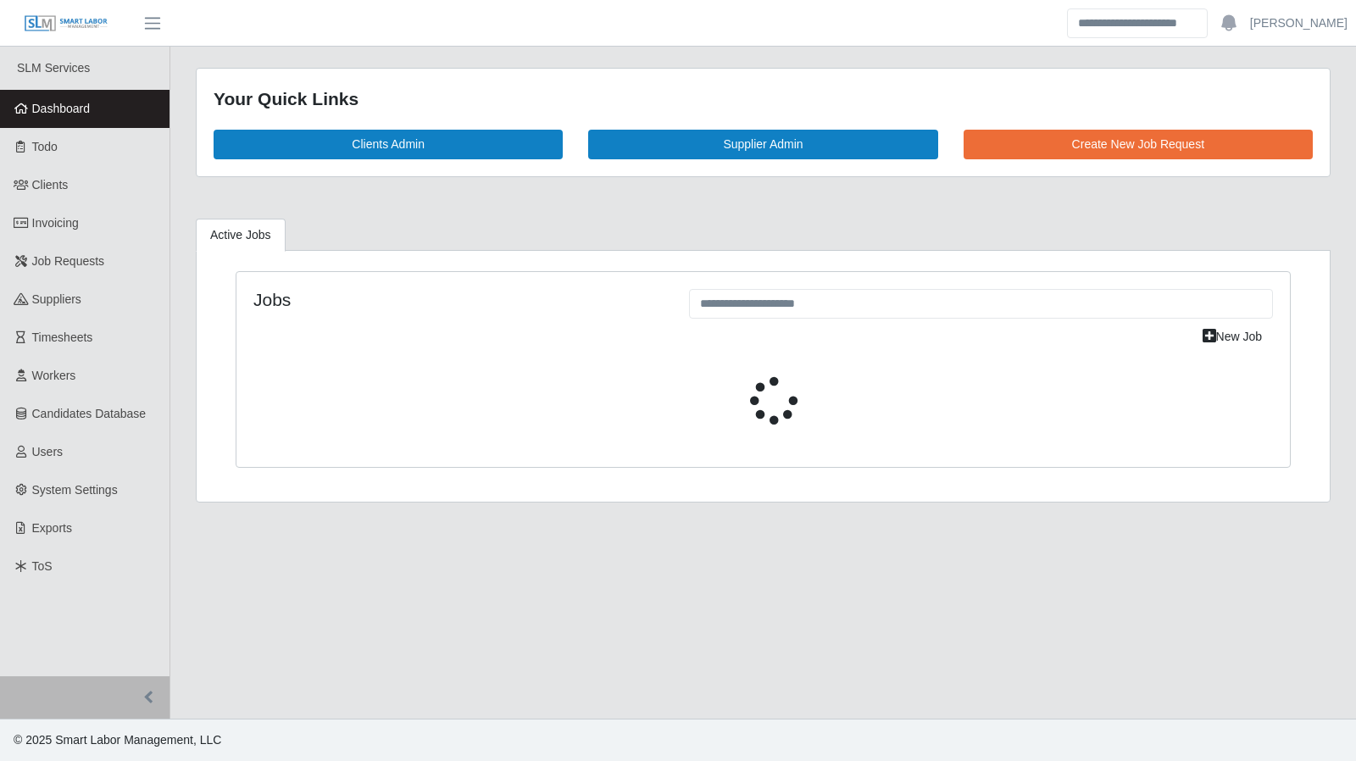
select select "****"
